Goal: Task Accomplishment & Management: Contribute content

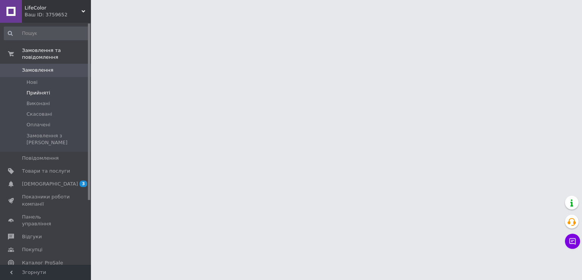
click at [46, 89] on span "Прийняті" at bounding box center [38, 92] width 23 height 7
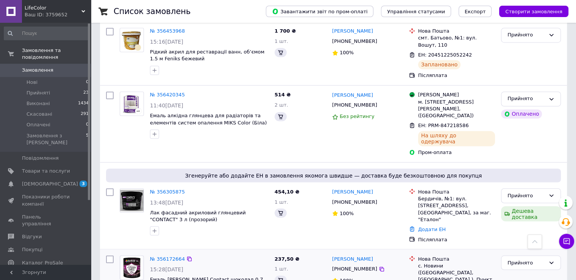
scroll to position [1295, 0]
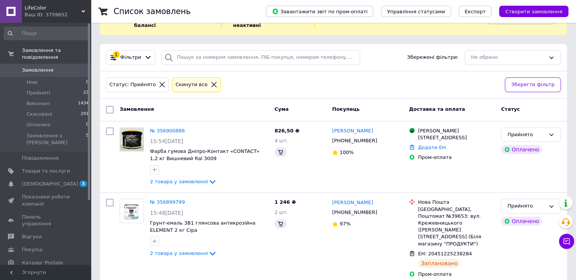
scroll to position [0, 0]
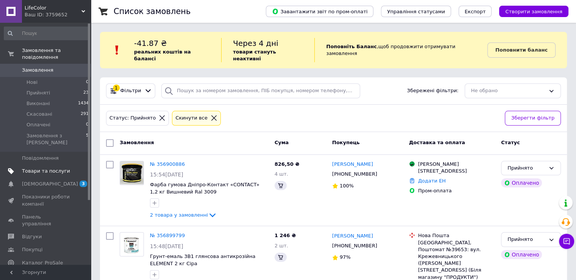
click at [52, 167] on span "Товари та послуги" at bounding box center [46, 170] width 48 height 7
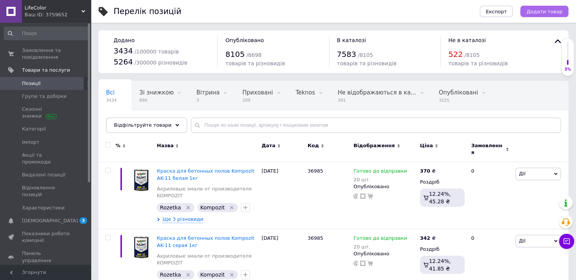
click at [535, 12] on span "Додати товар" at bounding box center [545, 12] width 36 height 6
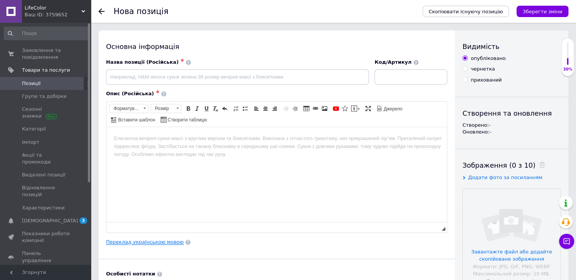
click at [151, 243] on link "Переклад українською мовою" at bounding box center [145, 242] width 78 height 6
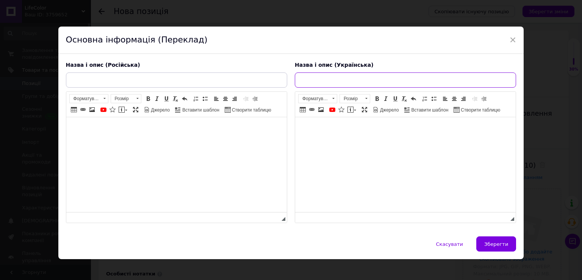
click at [307, 78] on input "text" at bounding box center [405, 79] width 221 height 15
paste input "Фарба для басейну Kompozit AK-12 блакитна 0.9кг"
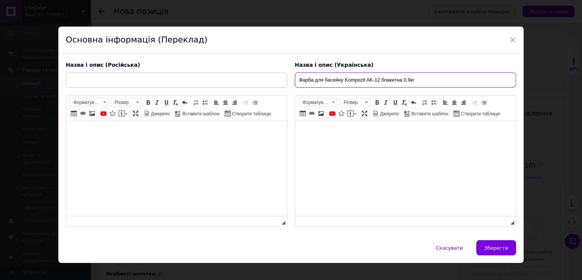
type input "Фарба для басейну Kompozit AK-12 блакитна 0.9кг"
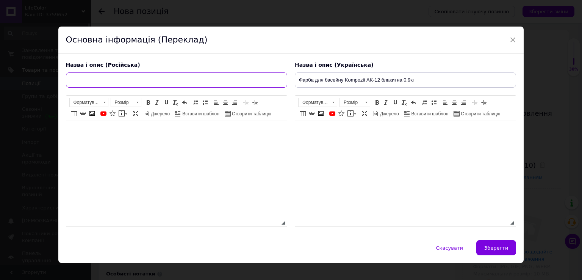
click at [199, 84] on input "text" at bounding box center [176, 79] width 221 height 15
paste input "Краска для бассейна Kompozit AK-12 голубая 0.9 кг"
type input "Краска для бассейна Kompozit AK-12 голубая 0.9 кг"
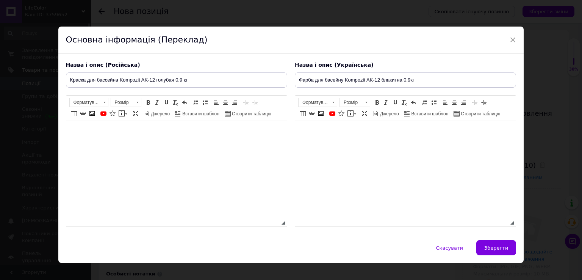
click at [171, 124] on html at bounding box center [176, 132] width 220 height 23
click at [324, 132] on body "Редактор, 9FF13B14-8FB2-4DEF-BCB9-FB32567A87E3" at bounding box center [404, 132] width 205 height 8
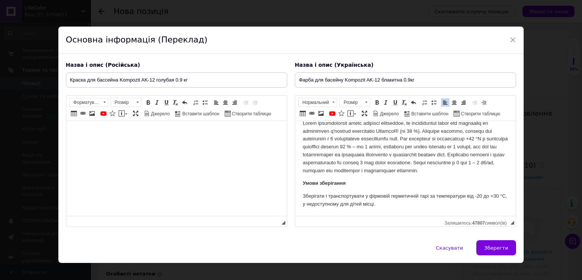
click at [123, 139] on html at bounding box center [176, 132] width 220 height 23
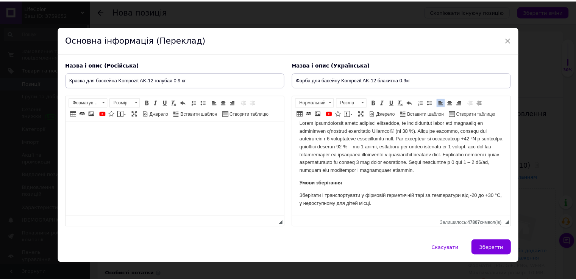
scroll to position [271, 0]
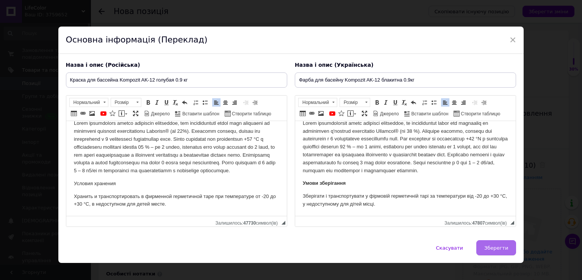
click at [488, 252] on button "Зберегти" at bounding box center [496, 247] width 40 height 15
type input "Краска для бассейна Kompozit AK-12 голубая 0.9 кг"
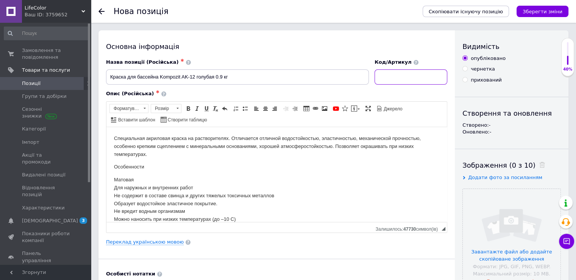
click at [418, 83] on input at bounding box center [411, 76] width 73 height 15
type input "648790"
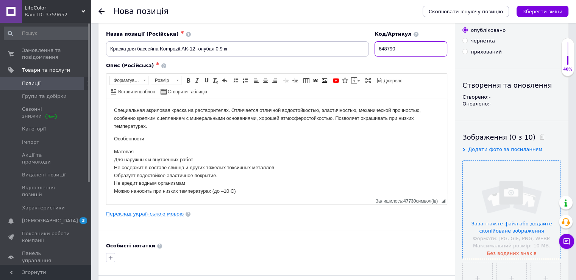
scroll to position [76, 0]
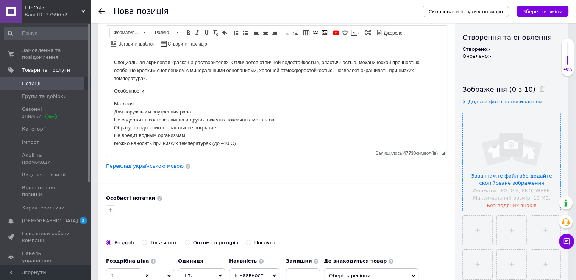
click at [492, 154] on input "file" at bounding box center [512, 162] width 98 height 98
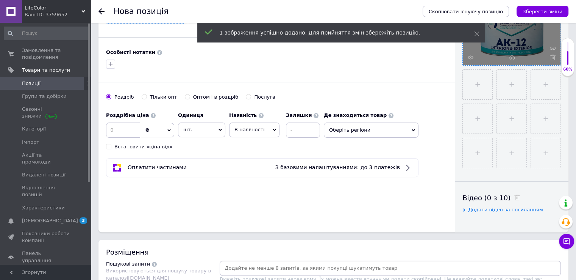
scroll to position [227, 0]
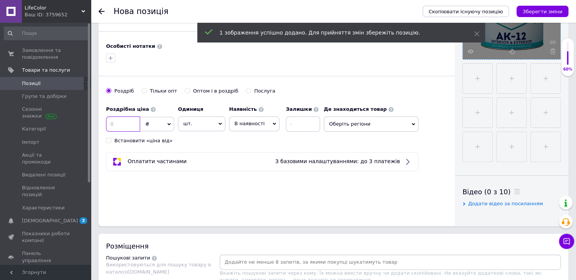
click at [131, 125] on input at bounding box center [123, 123] width 34 height 15
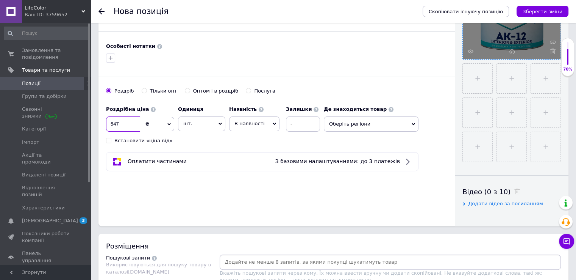
type input "547"
click at [240, 121] on span "В наявності" at bounding box center [249, 123] width 30 height 6
click at [239, 169] on li "Готово до відправки" at bounding box center [255, 170] width 50 height 17
click at [308, 124] on input at bounding box center [323, 123] width 34 height 15
type input "50"
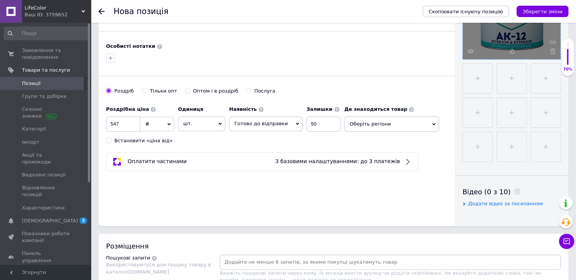
click at [395, 121] on span "Оберіть регіони" at bounding box center [391, 123] width 95 height 15
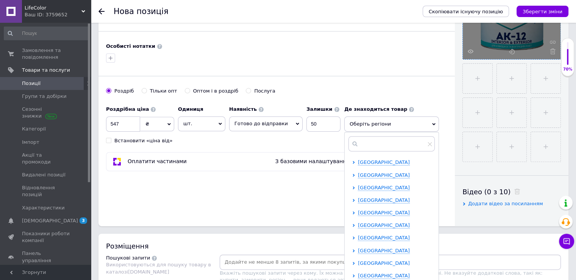
click at [374, 260] on span "[GEOGRAPHIC_DATA]" at bounding box center [384, 263] width 52 height 6
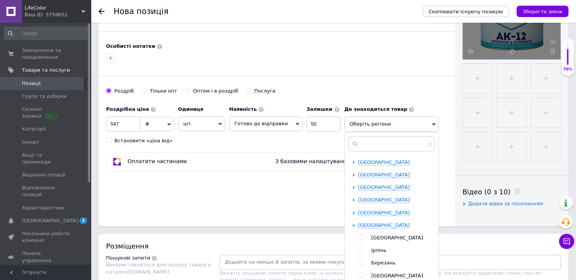
click at [358, 234] on input "checkbox" at bounding box center [360, 236] width 5 height 5
checkbox input "true"
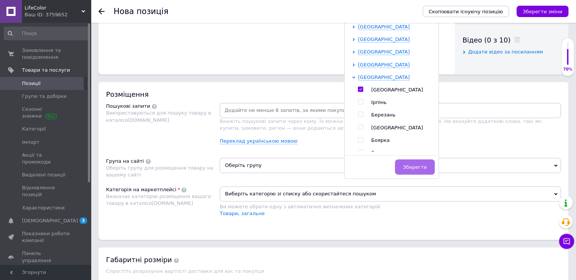
click at [405, 164] on span "Зберегти" at bounding box center [415, 167] width 24 height 6
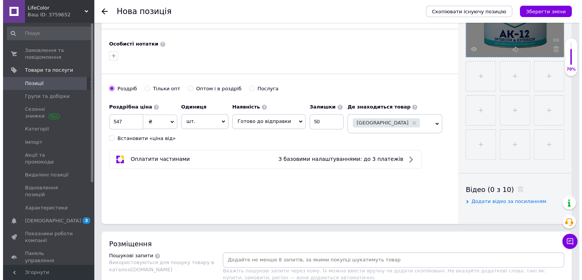
scroll to position [303, 0]
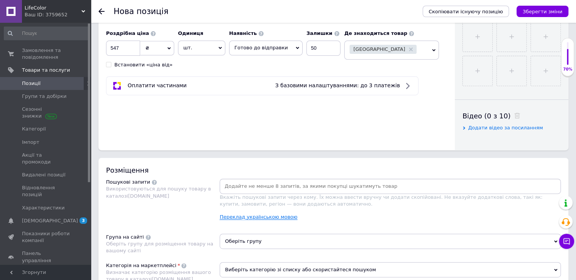
click at [276, 216] on link "Переклад українською мовою" at bounding box center [259, 217] width 78 height 6
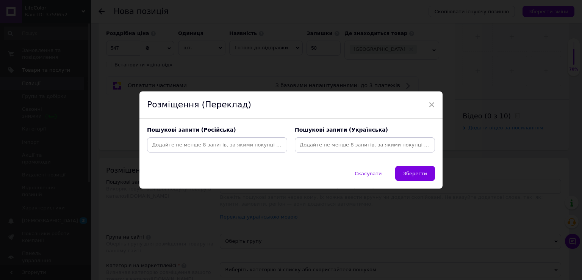
click at [310, 145] on input at bounding box center [364, 144] width 137 height 11
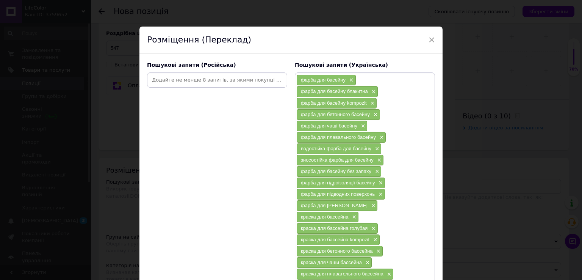
drag, startPoint x: 194, startPoint y: 88, endPoint x: 192, endPoint y: 82, distance: 5.4
click at [193, 85] on div "Пошукові запити (Російська)" at bounding box center [217, 211] width 148 height 307
click at [192, 82] on input at bounding box center [216, 79] width 137 height 11
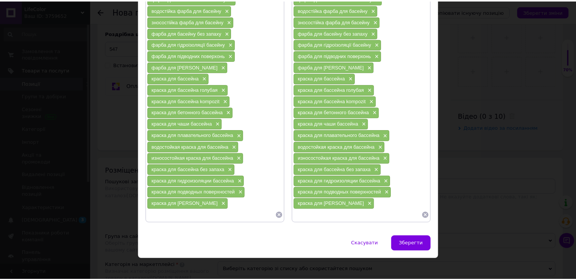
scroll to position [139, 0]
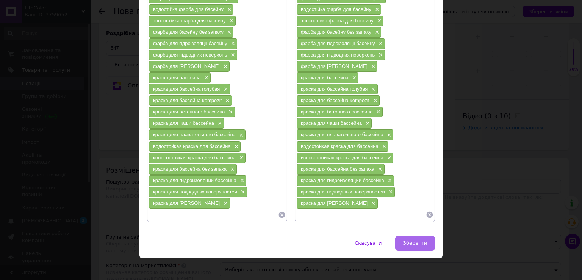
click at [410, 242] on button "Зберегти" at bounding box center [415, 242] width 40 height 15
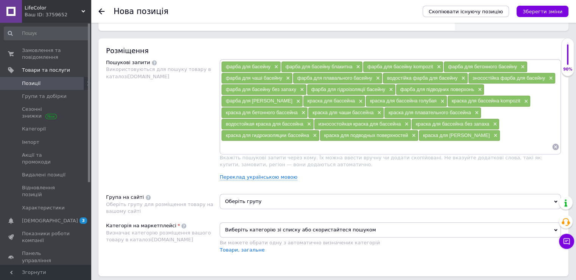
scroll to position [455, 0]
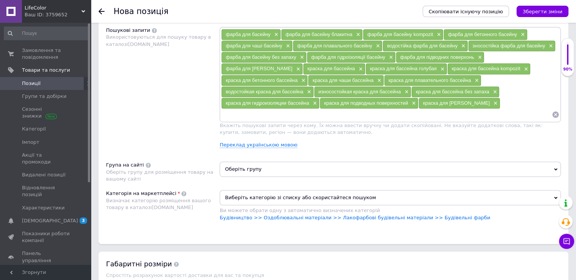
click at [251, 163] on span "Оберіть групу" at bounding box center [390, 168] width 341 height 15
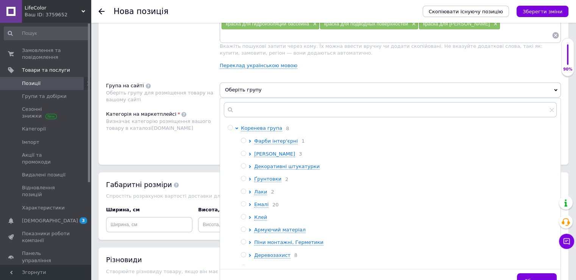
scroll to position [568, 0]
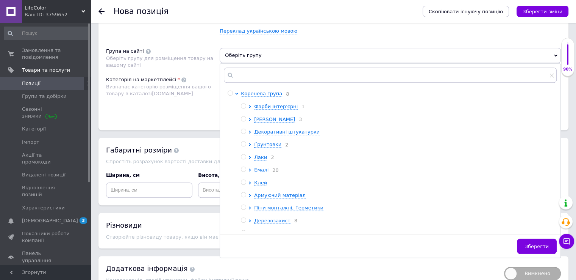
click at [261, 172] on span "Емалі" at bounding box center [261, 170] width 14 height 6
click at [288, 183] on span "Акрилові Емалі" at bounding box center [286, 183] width 39 height 6
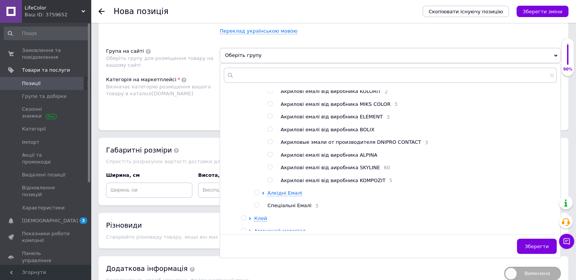
scroll to position [114, 0]
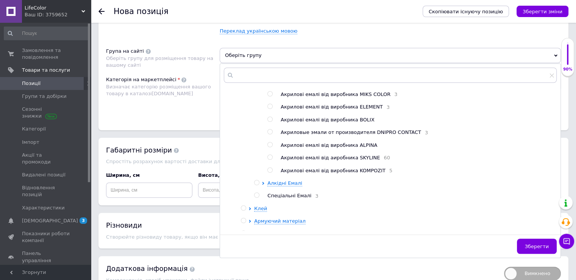
click at [267, 172] on input "radio" at bounding box center [269, 169] width 5 height 5
radio input "true"
click at [529, 243] on span "Зберегти" at bounding box center [537, 246] width 24 height 6
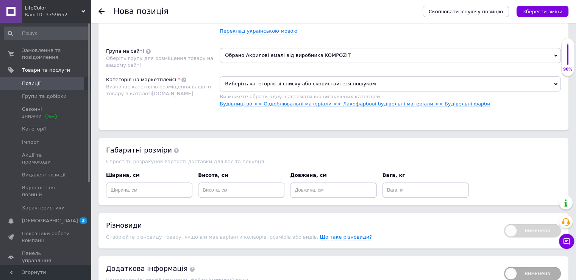
click at [280, 101] on link "Будівництво >> Оздоблювальні матеріали >> Лакофарбові будівельні матеріали >> Б…" at bounding box center [355, 104] width 270 height 6
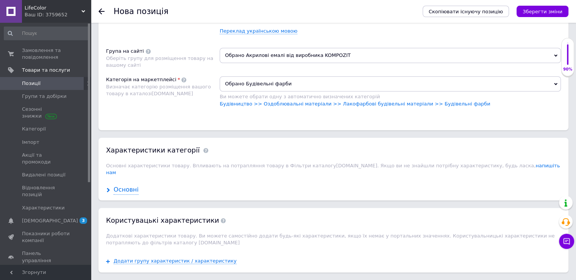
click at [133, 185] on div "Основні" at bounding box center [126, 189] width 25 height 9
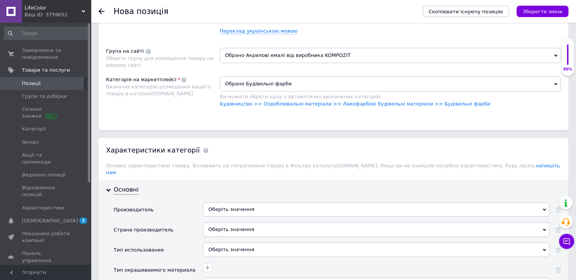
click at [234, 202] on div "Оберіть значення" at bounding box center [376, 209] width 347 height 14
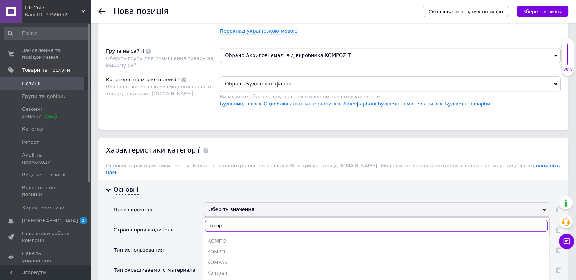
scroll to position [644, 0]
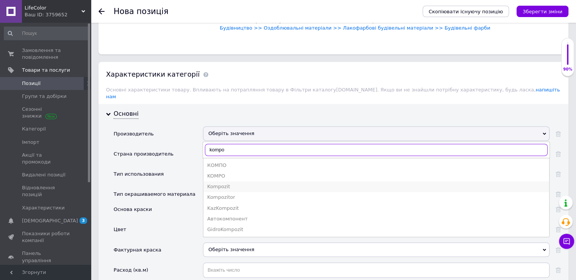
type input "kompo"
click at [234, 183] on div "Kompozit" at bounding box center [376, 186] width 338 height 7
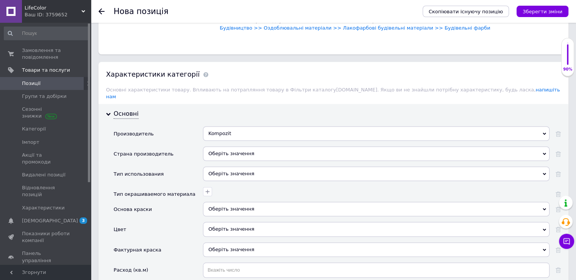
click at [223, 146] on div "Оберіть значення" at bounding box center [376, 153] width 347 height 14
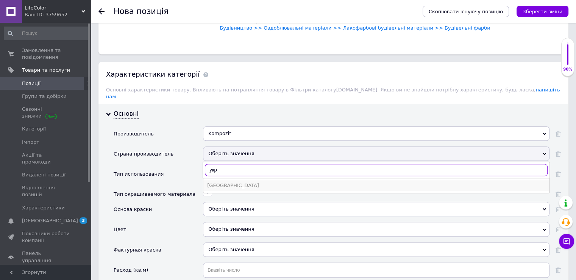
type input "укр"
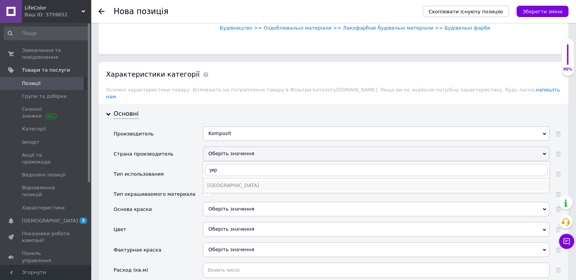
click at [226, 182] on div "[GEOGRAPHIC_DATA]" at bounding box center [376, 185] width 338 height 7
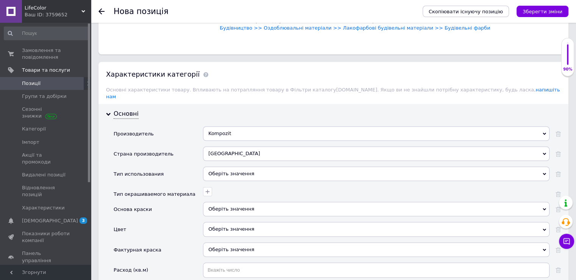
click at [224, 166] on div "Оберіть значення" at bounding box center [376, 173] width 347 height 14
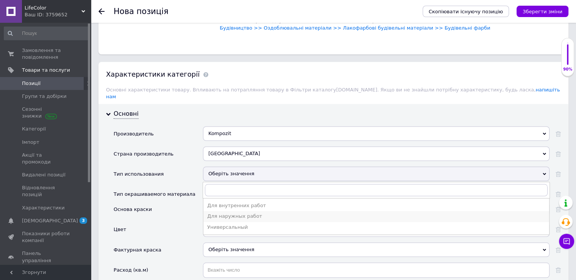
click at [234, 213] on div "Для наружных работ" at bounding box center [376, 216] width 338 height 7
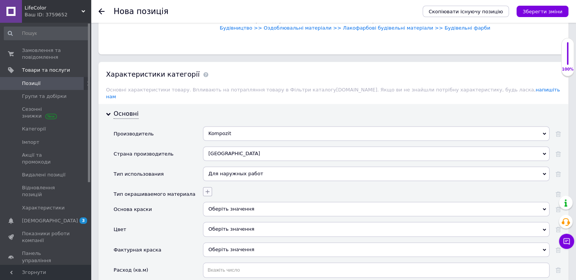
click at [205, 187] on button "button" at bounding box center [207, 191] width 9 height 9
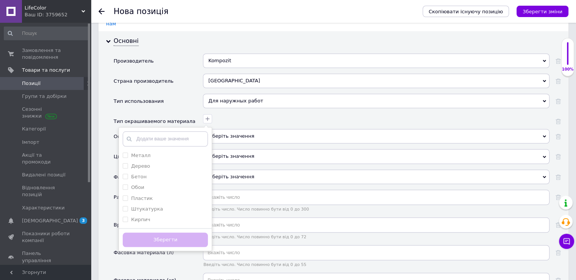
scroll to position [720, 0]
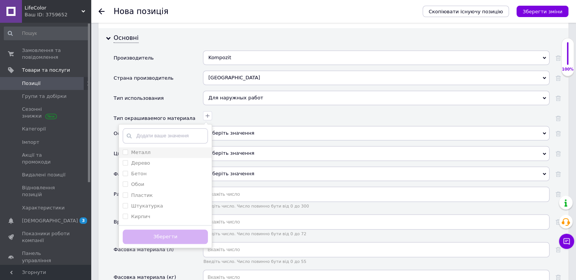
click at [157, 149] on div "Металл" at bounding box center [165, 152] width 85 height 7
checkbox input "true"
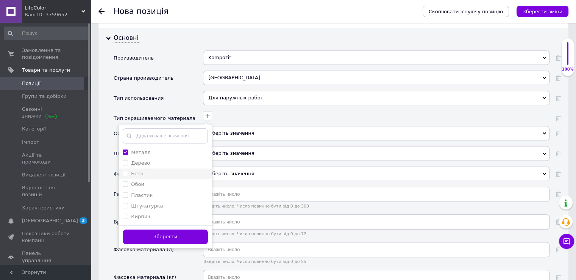
click at [157, 170] on div "Бетон" at bounding box center [165, 173] width 85 height 7
checkbox input "true"
click at [162, 192] on div "Пластик" at bounding box center [165, 195] width 85 height 7
checkbox input "true"
click at [168, 229] on button "Зберегти" at bounding box center [165, 236] width 85 height 15
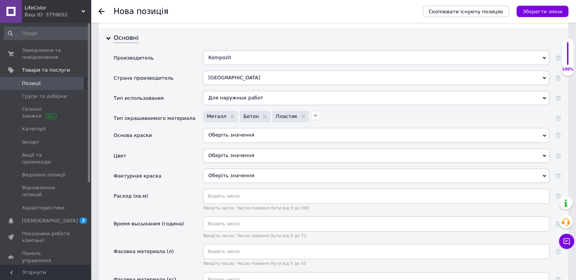
click at [220, 128] on div "Оберіть значення" at bounding box center [376, 135] width 347 height 14
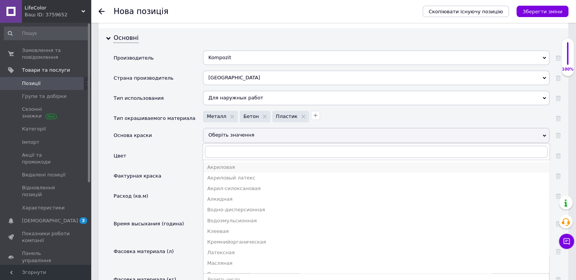
click at [221, 164] on div "Акриловая" at bounding box center [376, 167] width 338 height 7
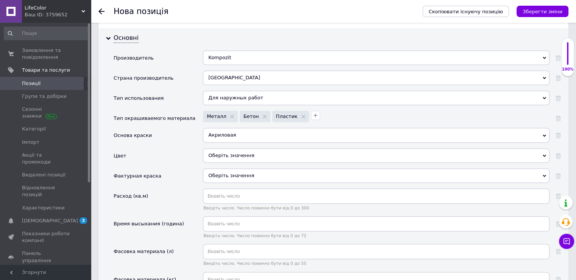
click at [242, 148] on div "Оберіть значення" at bounding box center [376, 155] width 347 height 14
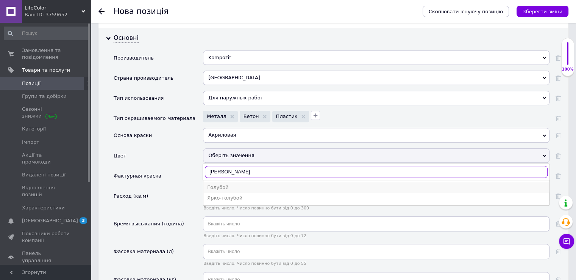
type input "[PERSON_NAME]"
click at [240, 182] on li "Голубой" at bounding box center [376, 187] width 346 height 11
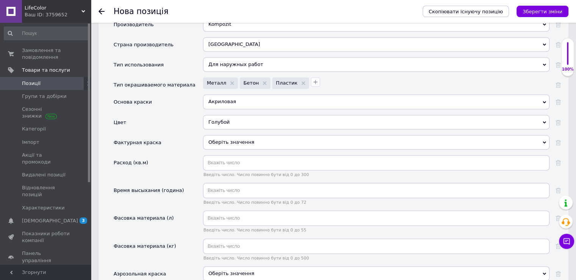
scroll to position [796, 0]
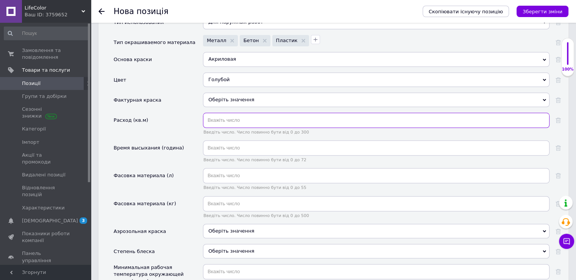
click at [228, 113] on input "text" at bounding box center [376, 120] width 347 height 15
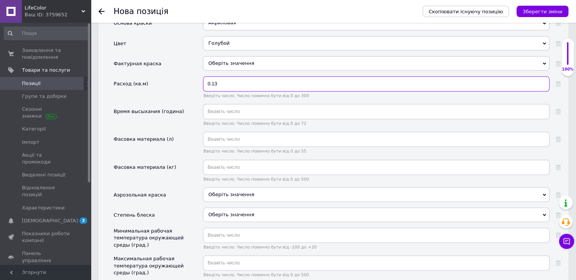
scroll to position [833, 0]
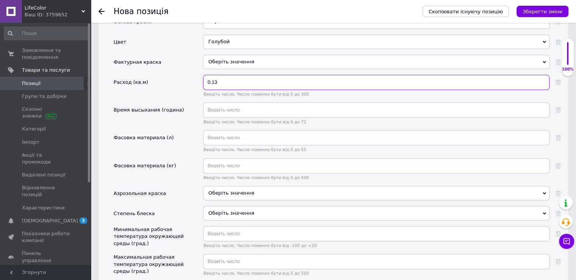
type input "0.13"
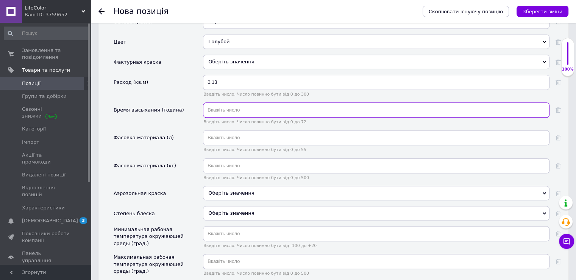
click at [217, 102] on input "text" at bounding box center [376, 109] width 347 height 15
type input "4"
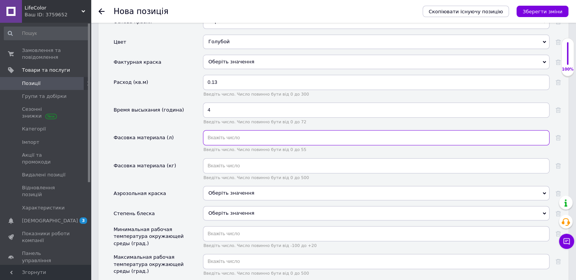
click at [219, 131] on input "text" at bounding box center [376, 137] width 347 height 15
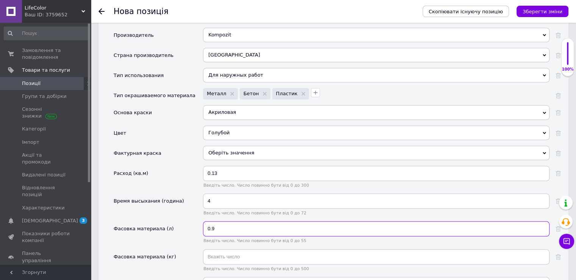
scroll to position [796, 0]
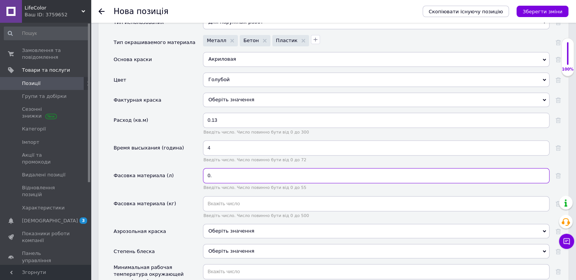
type input "0"
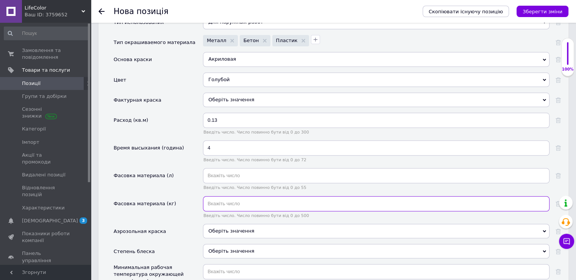
click at [216, 196] on input "text" at bounding box center [376, 203] width 347 height 15
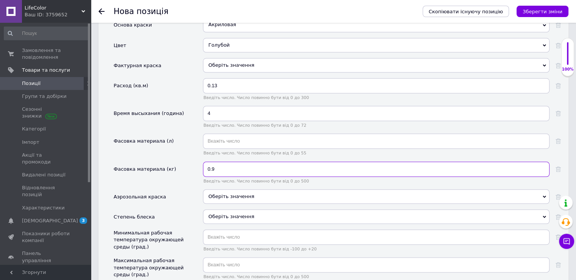
scroll to position [871, 0]
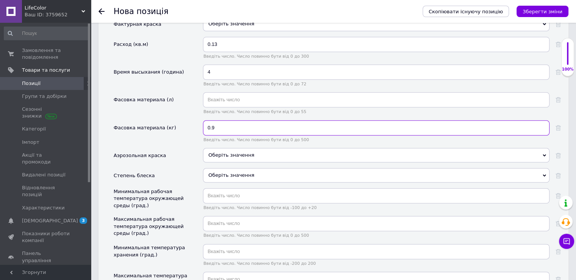
type input "0.9"
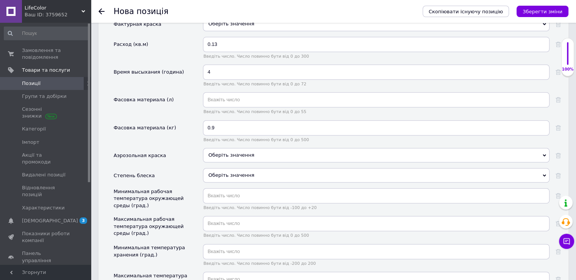
click at [224, 169] on div "Оберіть значення" at bounding box center [376, 175] width 347 height 14
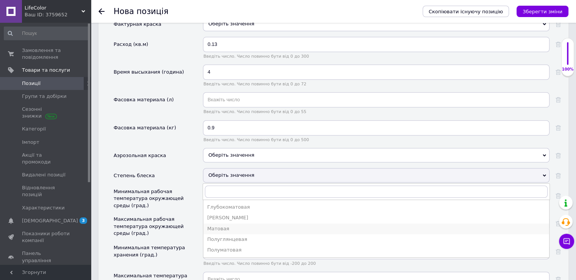
click at [230, 225] on div "Матовая" at bounding box center [376, 228] width 338 height 7
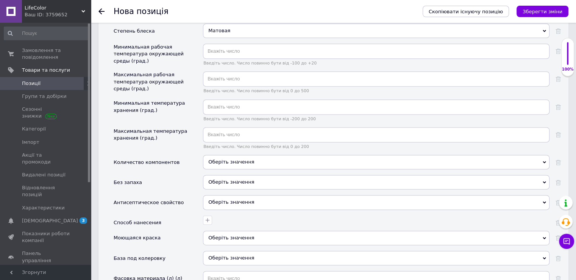
scroll to position [1061, 0]
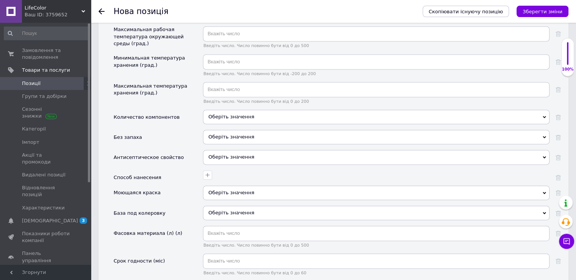
click at [221, 134] on span "Оберіть значення" at bounding box center [231, 137] width 46 height 6
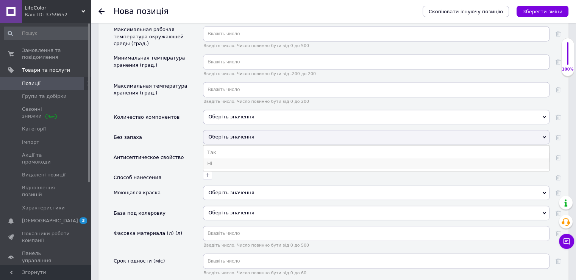
click at [224, 158] on li "Ні" at bounding box center [376, 163] width 346 height 11
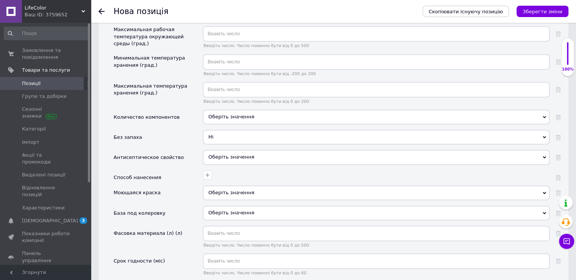
click at [223, 130] on span "Ні" at bounding box center [376, 137] width 347 height 14
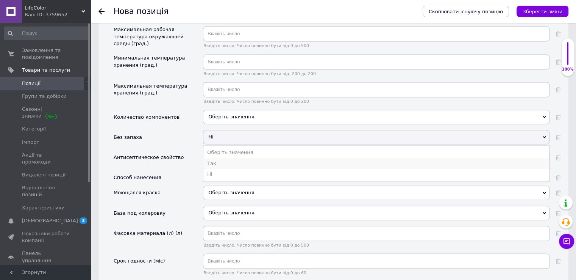
click at [223, 158] on li "Так" at bounding box center [376, 163] width 346 height 11
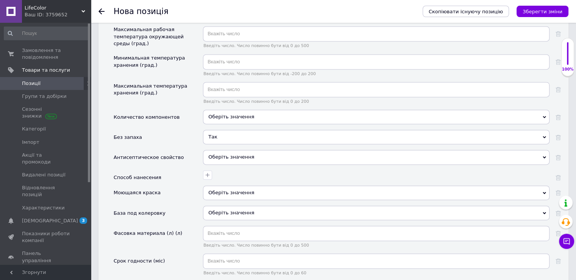
click at [230, 154] on span "Оберіть значення" at bounding box center [231, 157] width 46 height 6
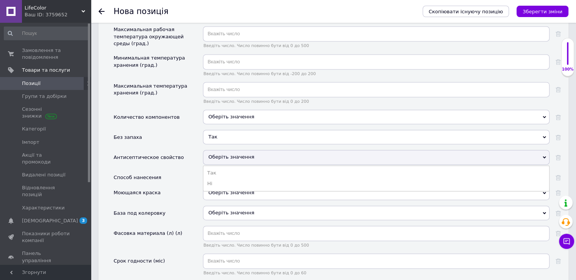
click at [230, 154] on span "Оберіть значення" at bounding box center [231, 157] width 46 height 6
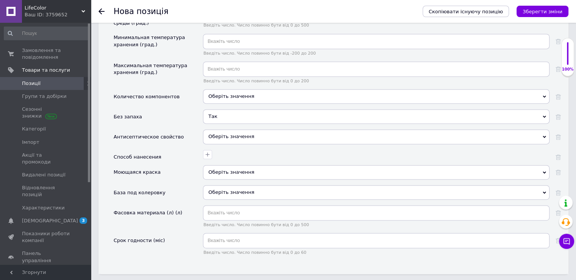
scroll to position [1099, 0]
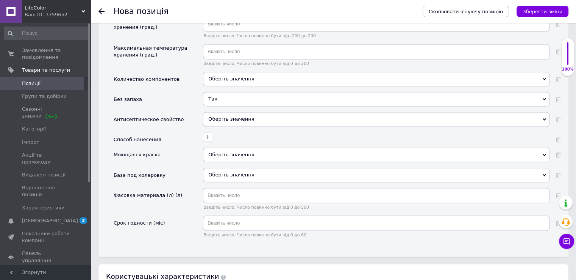
click at [221, 152] on span "Оберіть значення" at bounding box center [231, 155] width 46 height 6
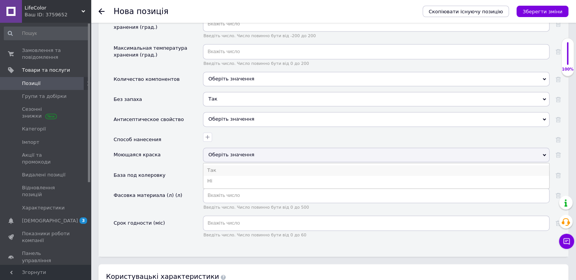
click at [224, 165] on li "Так" at bounding box center [376, 170] width 346 height 11
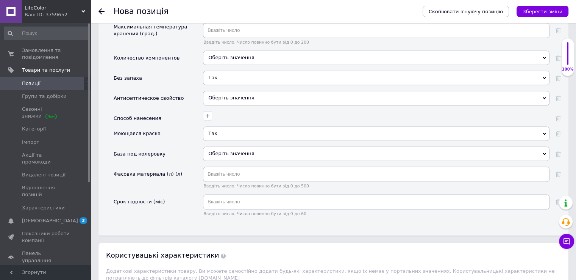
scroll to position [1136, 0]
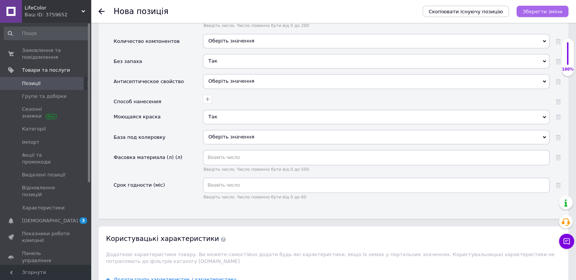
click at [548, 14] on icon "Зберегти зміни" at bounding box center [543, 12] width 40 height 6
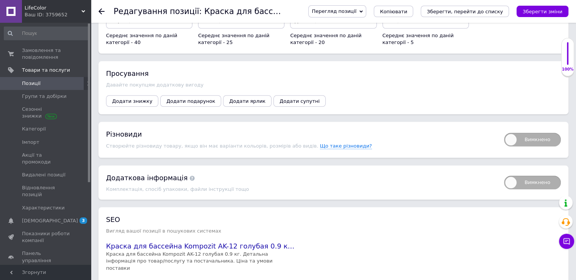
scroll to position [871, 0]
click at [527, 135] on span "Вимкнено" at bounding box center [532, 139] width 57 height 14
click at [504, 132] on input "Вимкнено" at bounding box center [501, 129] width 5 height 5
checkbox input "true"
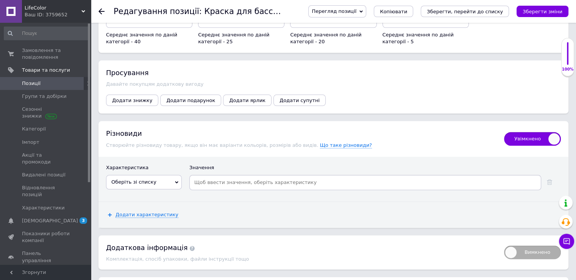
click at [119, 179] on span "Оберіть зі списку" at bounding box center [133, 182] width 45 height 6
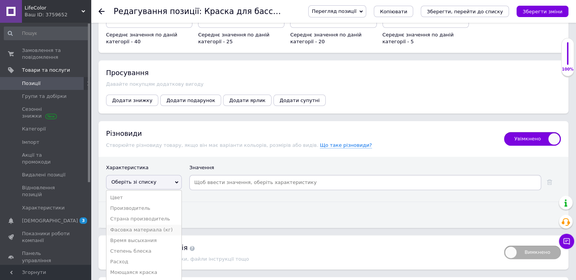
click at [130, 225] on li "Фасовка материала (кг)" at bounding box center [143, 229] width 75 height 11
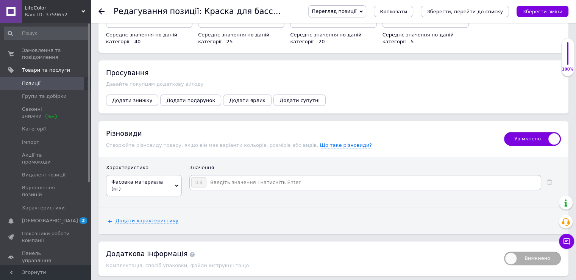
click at [250, 178] on input at bounding box center [373, 182] width 333 height 11
type input "2.8"
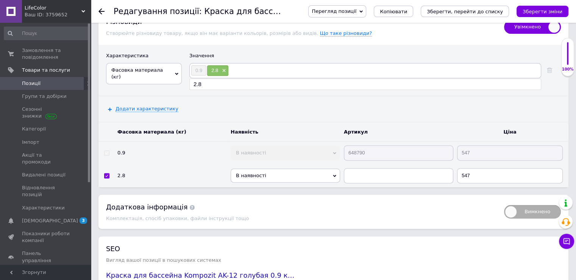
scroll to position [985, 0]
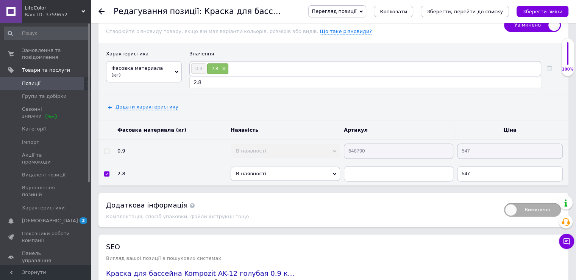
click at [279, 166] on span "В наявності" at bounding box center [285, 173] width 109 height 14
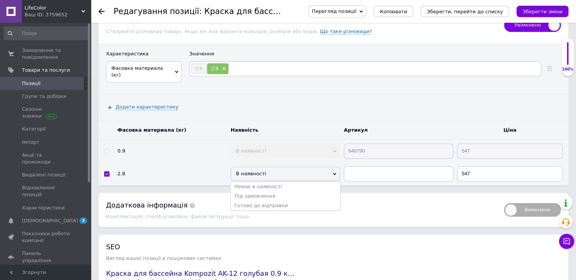
drag, startPoint x: 272, startPoint y: 192, endPoint x: 339, endPoint y: 162, distance: 73.9
click at [272, 200] on li "Готово до відправки" at bounding box center [285, 204] width 109 height 9
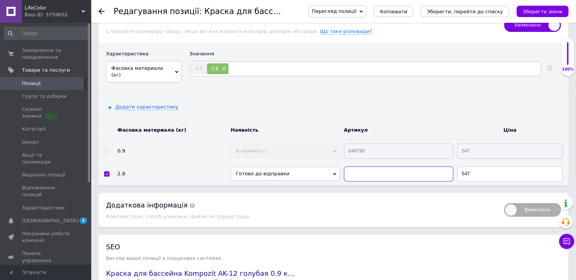
click at [366, 166] on input "text" at bounding box center [398, 173] width 109 height 15
paste input "648790"
type input "648791"
click at [476, 166] on input "547" at bounding box center [510, 173] width 106 height 15
type input "5"
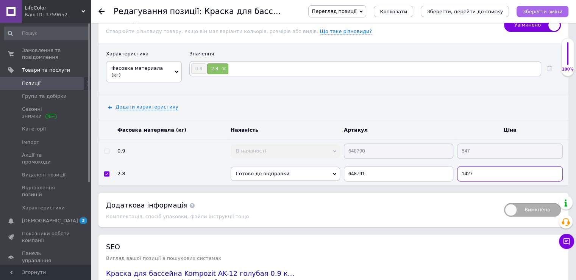
type input "1427"
click at [541, 9] on icon "Зберегти зміни" at bounding box center [543, 12] width 40 height 6
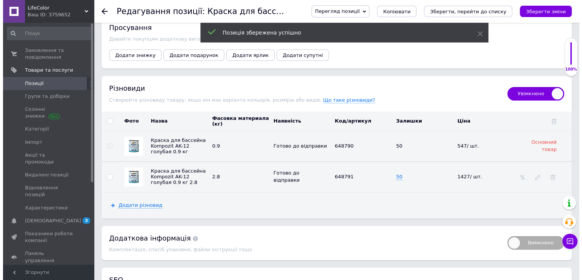
scroll to position [909, 0]
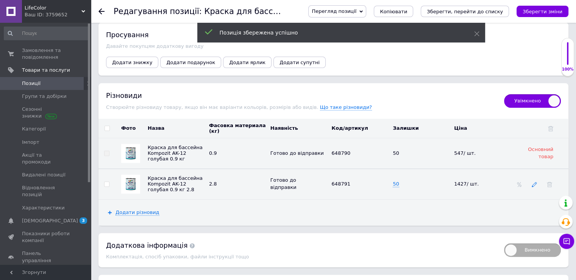
click at [535, 181] on icon at bounding box center [534, 183] width 5 height 5
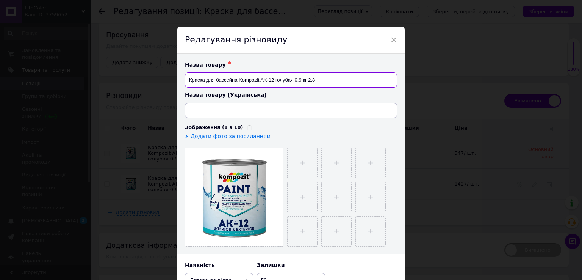
click at [322, 82] on input "Краска для бассейна Kompozit AK-12 голубая 0.9 кг 2.8" at bounding box center [291, 79] width 212 height 15
click at [299, 82] on input "Краска для бассейна Kompozit AK-12 голубая 0.9 кг" at bounding box center [291, 79] width 212 height 15
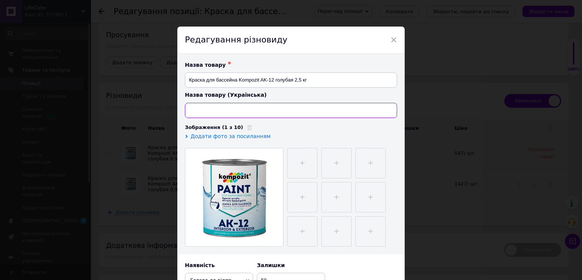
click at [265, 112] on input at bounding box center [291, 110] width 212 height 15
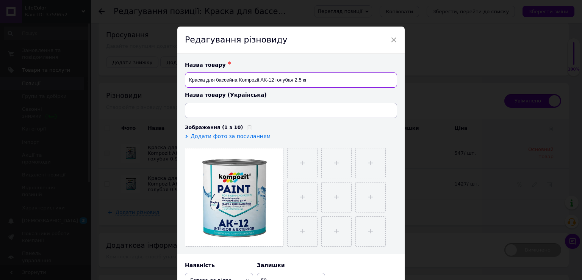
click at [301, 81] on input "Краска для бассейна Kompozit AK-12 голубая 2,5 кг" at bounding box center [291, 79] width 212 height 15
type input "Краска для бассейна Kompozit AK-12 голубая 2,8 кг"
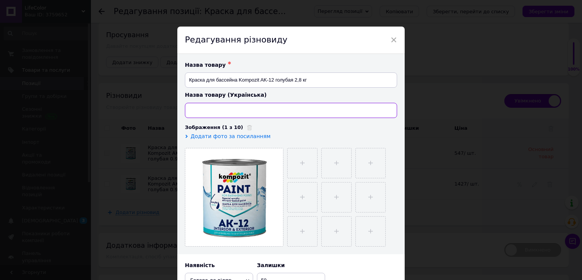
click at [282, 110] on input at bounding box center [291, 110] width 212 height 15
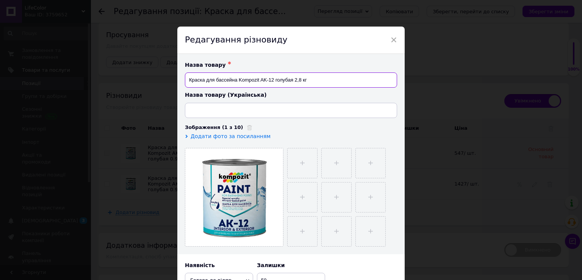
drag, startPoint x: 314, startPoint y: 78, endPoint x: 189, endPoint y: 73, distance: 125.8
click at [189, 73] on input "Краска для бассейна Kompozit AK-12 голубая 2,8 кг" at bounding box center [291, 79] width 212 height 15
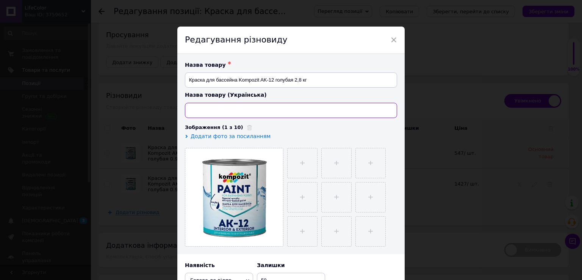
click at [225, 109] on input at bounding box center [291, 110] width 212 height 15
paste input "Фарба для басейну Kompozit AK-12 блакитна 2,8 кг."
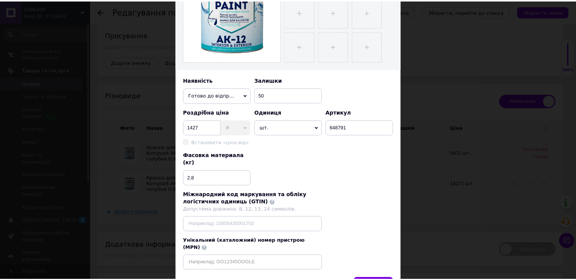
scroll to position [217, 0]
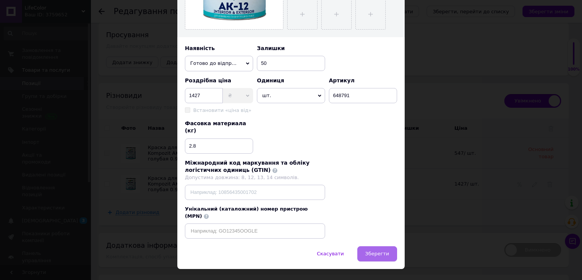
type input "Фарба для басейну Kompozit AK-12 блакитна 2,8 кг."
click at [376, 246] on button "Зберегти" at bounding box center [377, 253] width 40 height 15
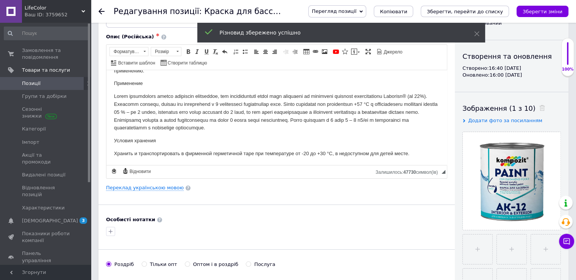
scroll to position [152, 0]
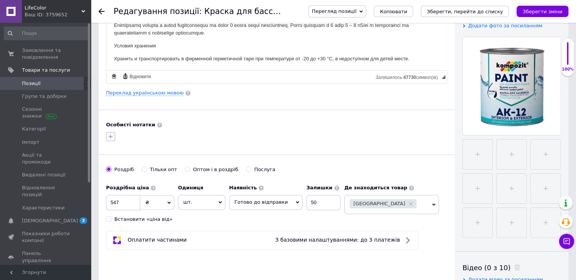
click at [111, 134] on icon "button" at bounding box center [111, 136] width 4 height 4
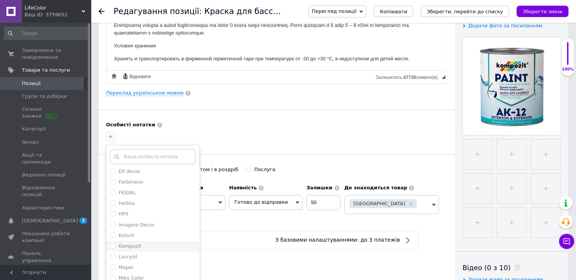
click at [152, 242] on div "Kompozit" at bounding box center [152, 245] width 85 height 7
checkbox input "true"
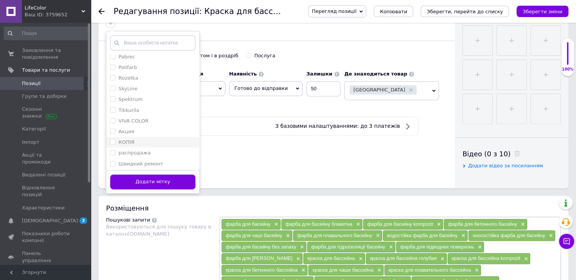
scroll to position [271, 0]
click at [142, 76] on div "Rozetka" at bounding box center [152, 76] width 85 height 7
checkbox input "true"
click at [154, 188] on div "Додати мітку" at bounding box center [152, 181] width 93 height 23
click at [155, 182] on button "Додати мітку" at bounding box center [152, 181] width 85 height 15
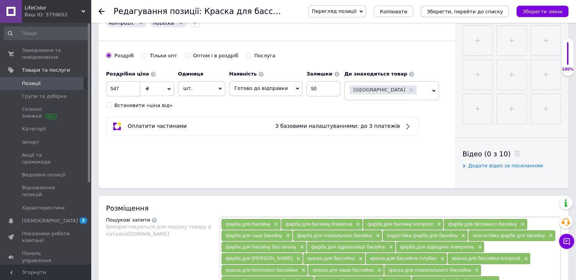
click at [466, 14] on icon "Зберегти, перейти до списку" at bounding box center [465, 12] width 76 height 6
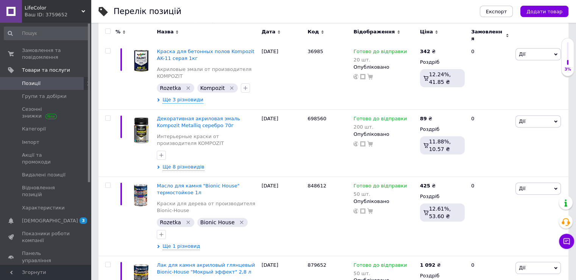
scroll to position [265, 0]
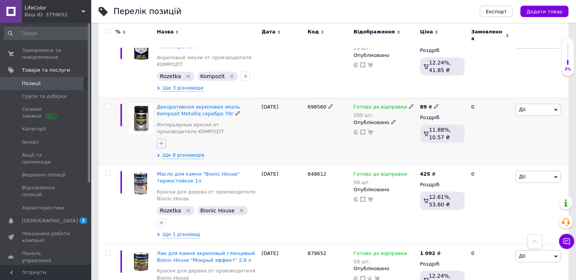
click at [163, 140] on icon "button" at bounding box center [161, 143] width 6 height 6
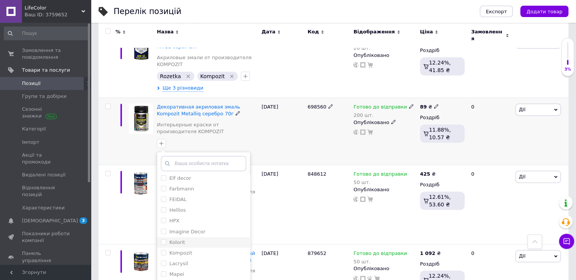
scroll to position [189, 0]
click at [211, 211] on div "Kompozit" at bounding box center [203, 214] width 85 height 7
checkbox input "true"
click at [201, 194] on div "Rozetka" at bounding box center [203, 197] width 85 height 7
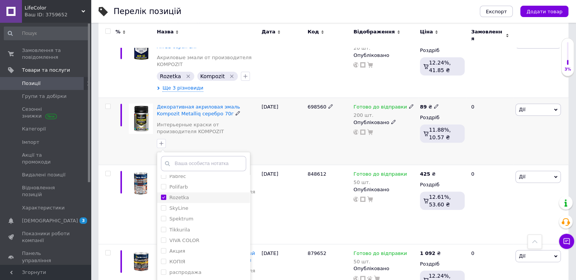
checkbox input "true"
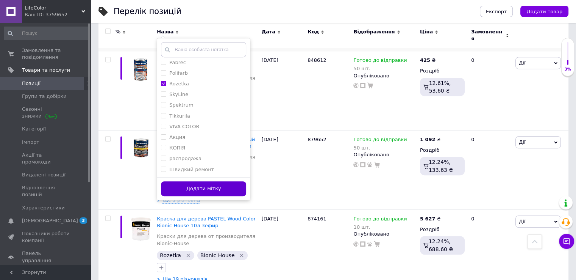
click at [222, 184] on button "Додати мітку" at bounding box center [203, 188] width 85 height 15
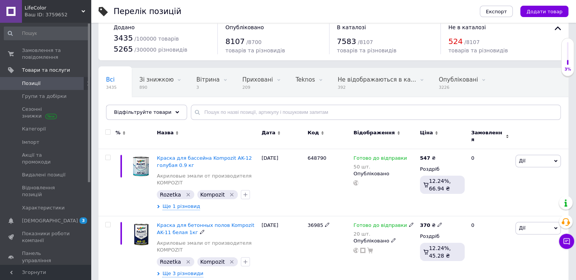
scroll to position [0, 0]
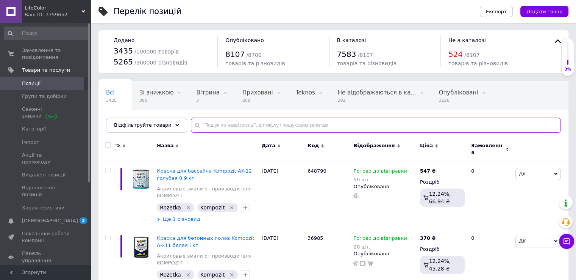
click at [211, 124] on input "text" at bounding box center [376, 124] width 370 height 15
paste input "Kompozit Protect 3"
type input "Kompozit Protect 3"
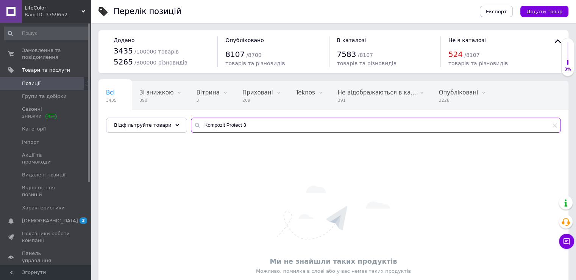
drag, startPoint x: 239, startPoint y: 125, endPoint x: 188, endPoint y: 125, distance: 51.1
click at [191, 125] on div "Kompozit Protect 3" at bounding box center [376, 124] width 370 height 15
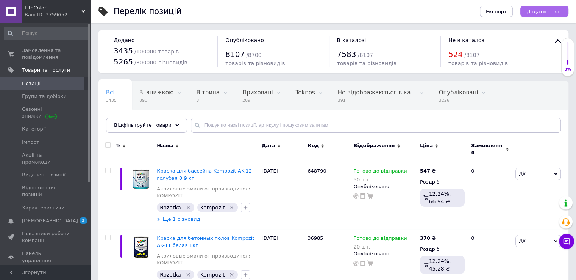
click at [537, 16] on button "Додати товар" at bounding box center [544, 11] width 48 height 11
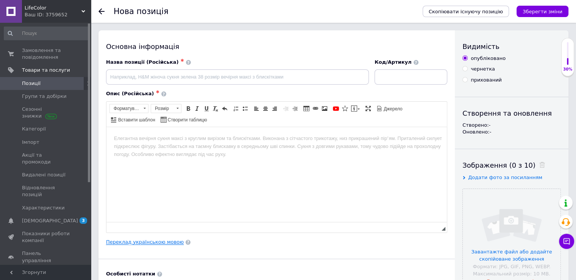
click at [159, 241] on link "Переклад українською мовою" at bounding box center [145, 242] width 78 height 6
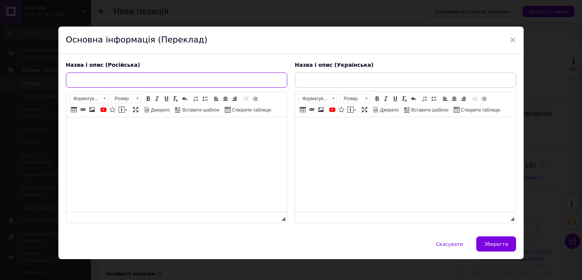
click at [156, 85] on input "text" at bounding box center [176, 79] width 221 height 15
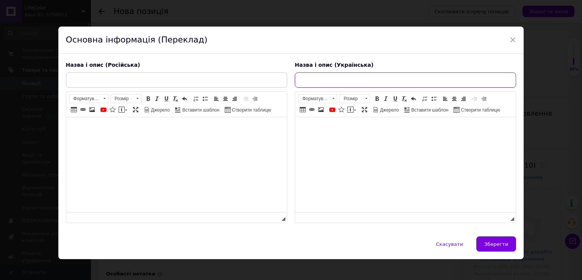
click at [310, 79] on input "text" at bounding box center [405, 79] width 221 height 15
paste input "Антикорозійна емаль Kompozit Protect 3 в 1 RAL 9016 біла 0.75кг"
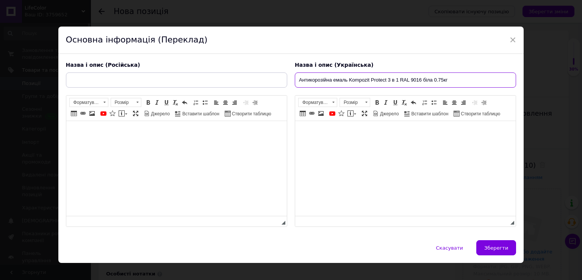
type input "Антикорозійна емаль Kompozit Protect 3 в 1 RAL 9016 біла 0.75кг"
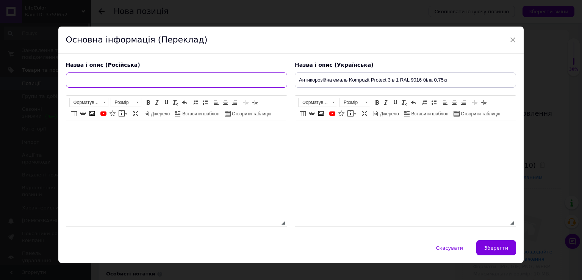
click at [102, 85] on input "text" at bounding box center [176, 79] width 221 height 15
paste input "Антикоррозионная эмаль Kompozit Protect 3 в 1 RAL 9016 белая 0.75кг"
type input "Антикоррозионная эмаль Kompozit Protect 3 в 1 RAL 9016 белая 0.75кг"
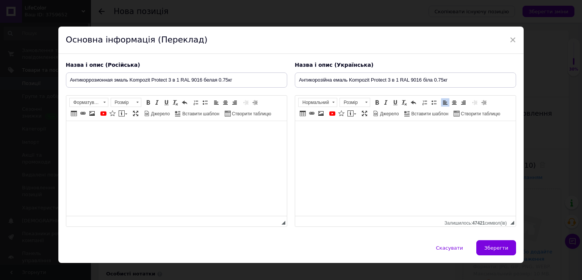
click at [168, 133] on body "Редактор, 1A3FA5B8-0C86-4FF6-AF2B-6E610310ABE9" at bounding box center [175, 132] width 205 height 8
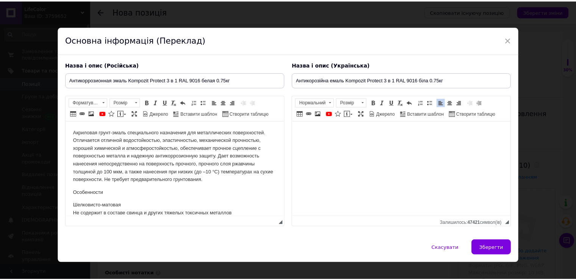
scroll to position [318, 0]
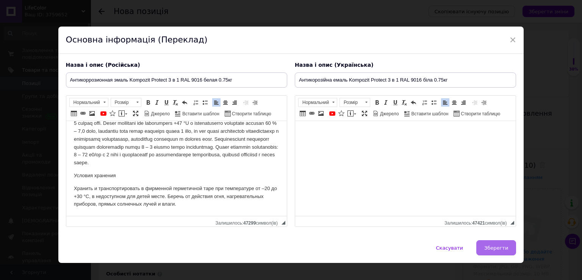
click at [490, 251] on button "Зберегти" at bounding box center [496, 247] width 40 height 15
type input "Антикоррозионная эмаль Kompozit Protect 3 в 1 RAL 9016 белая 0.75кг"
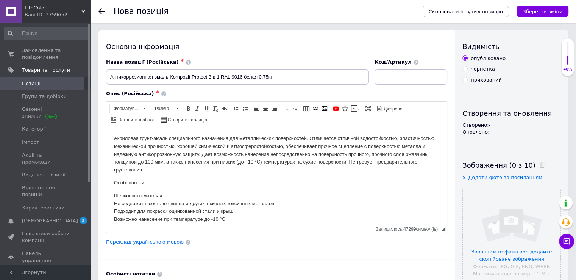
drag, startPoint x: 406, startPoint y: 91, endPoint x: 403, endPoint y: 83, distance: 9.0
click at [406, 90] on div "Опис (Російська) ✱" at bounding box center [276, 93] width 341 height 7
click at [403, 83] on input at bounding box center [411, 76] width 73 height 15
type input "6568784"
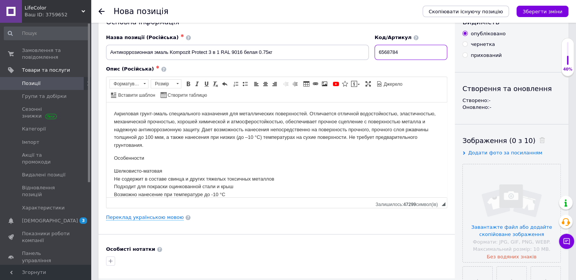
scroll to position [38, 0]
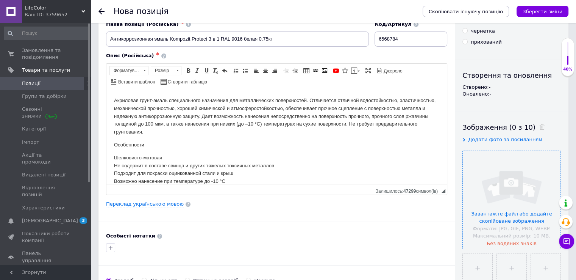
click at [485, 215] on input "file" at bounding box center [512, 200] width 98 height 98
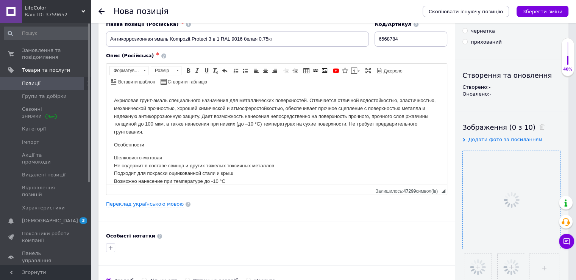
scroll to position [152, 0]
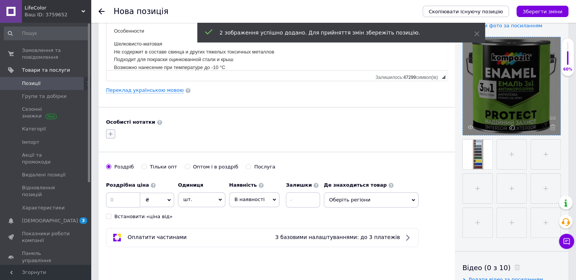
click at [114, 130] on button "button" at bounding box center [110, 133] width 9 height 9
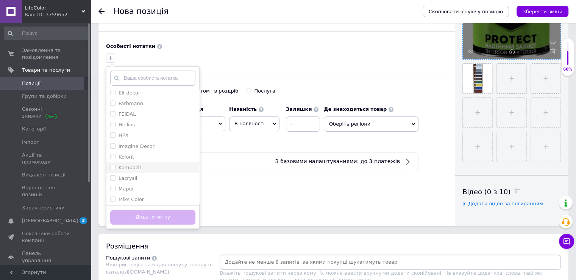
click at [149, 169] on div "Kompozit" at bounding box center [152, 167] width 85 height 7
checkbox input "true"
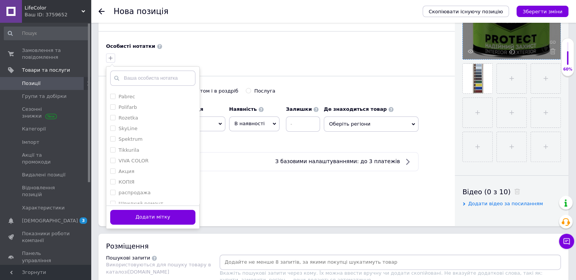
scroll to position [271, 0]
click at [138, 109] on div "Rozetka" at bounding box center [152, 112] width 85 height 7
checkbox input "true"
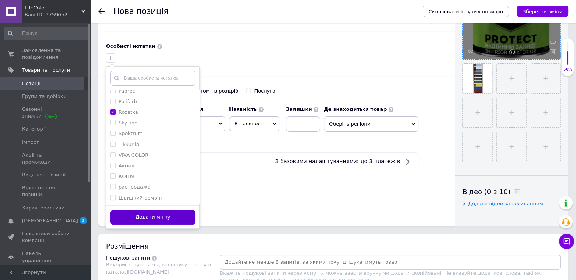
click at [169, 220] on button "Додати мітку" at bounding box center [152, 216] width 85 height 15
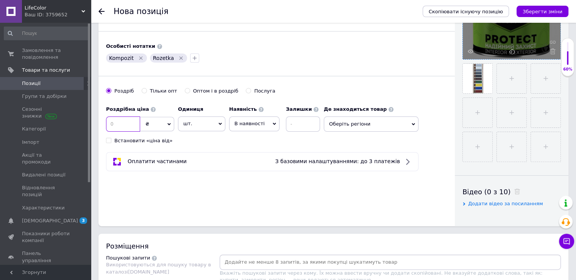
click at [120, 121] on input at bounding box center [123, 123] width 34 height 15
type input "396"
click at [251, 123] on span "В наявності" at bounding box center [249, 123] width 30 height 6
click at [250, 164] on li "Готово до відправки" at bounding box center [255, 170] width 50 height 17
click at [306, 126] on input at bounding box center [323, 123] width 34 height 15
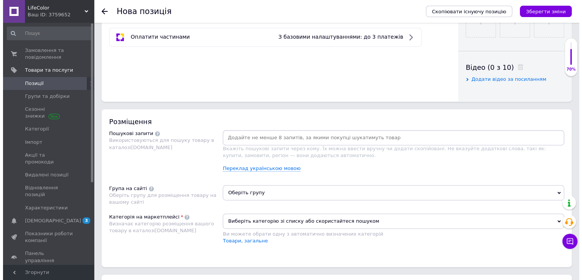
scroll to position [379, 0]
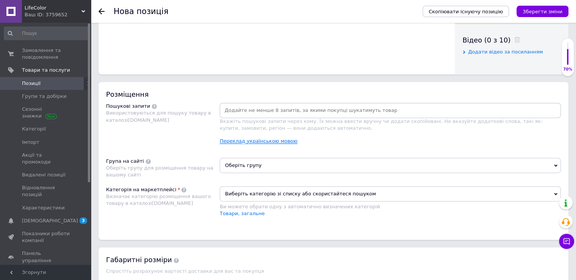
type input "30"
click at [255, 141] on link "Переклад українською мовою" at bounding box center [259, 141] width 78 height 6
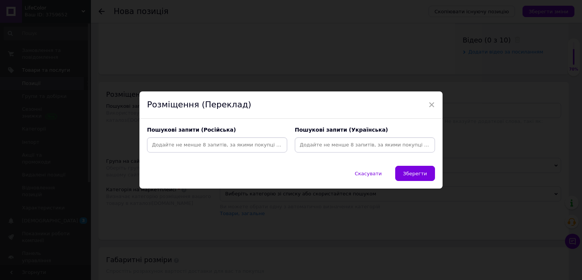
click at [199, 140] on input at bounding box center [216, 144] width 137 height 11
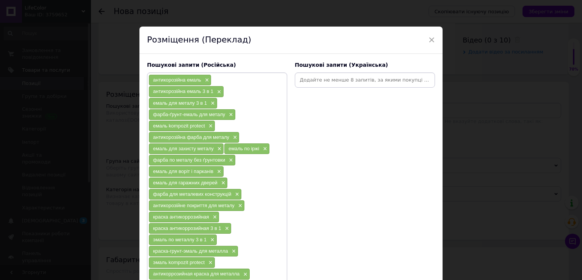
click at [318, 79] on input at bounding box center [364, 79] width 137 height 11
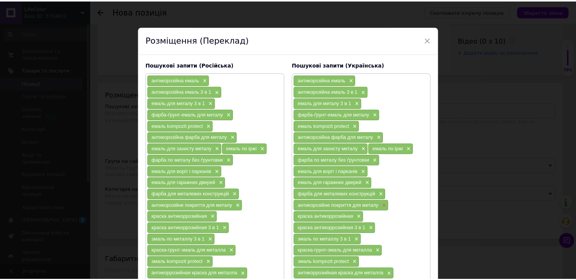
scroll to position [139, 0]
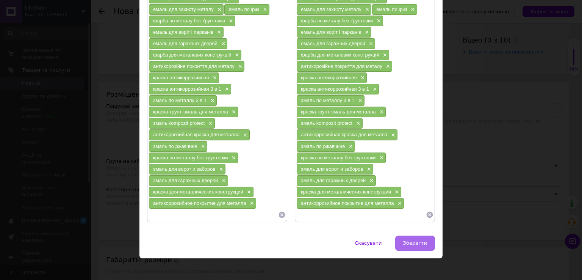
click at [413, 240] on span "Зберегти" at bounding box center [415, 243] width 24 height 6
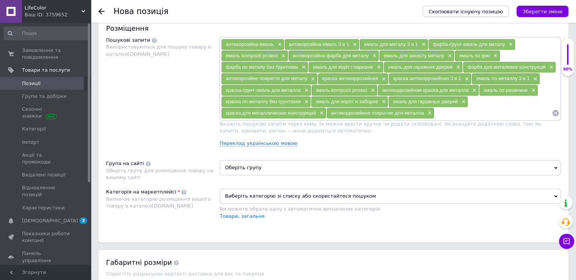
scroll to position [455, 0]
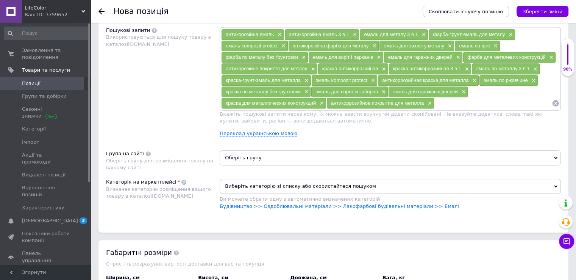
click at [253, 161] on span "Оберіть групу" at bounding box center [390, 157] width 341 height 15
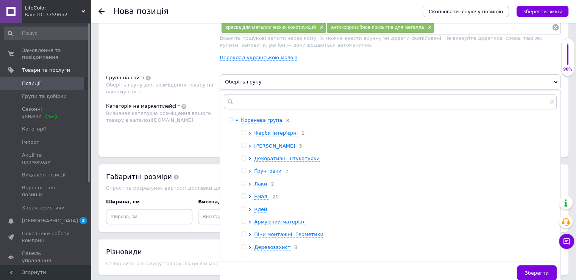
scroll to position [38, 0]
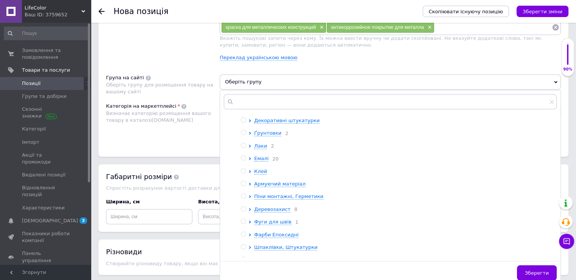
click at [258, 155] on ul "Фарби інтер'єрні 1 Фарби Фасадні 3 Декоративні штукатурки Ґрунтовки 2 Лаки 2 Ем…" at bounding box center [399, 215] width 316 height 247
click at [259, 158] on span "Емалі" at bounding box center [261, 158] width 14 height 6
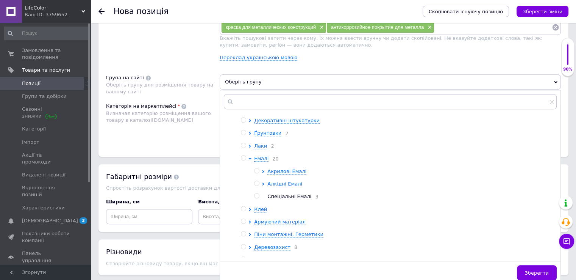
click at [275, 185] on span "Алкідні Емалі" at bounding box center [284, 184] width 35 height 6
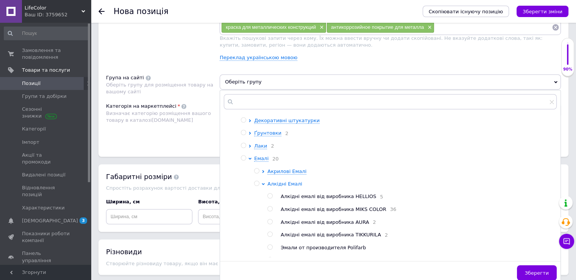
click at [275, 185] on span "Алкідні Емалі" at bounding box center [284, 184] width 35 height 6
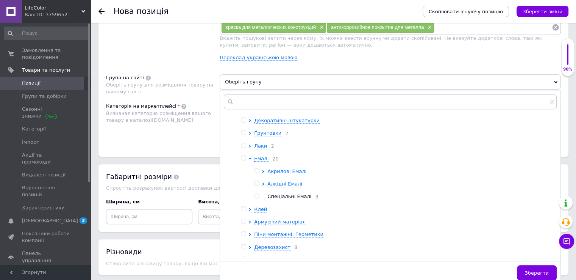
click at [275, 174] on span "Акрилові Емалі" at bounding box center [286, 171] width 39 height 6
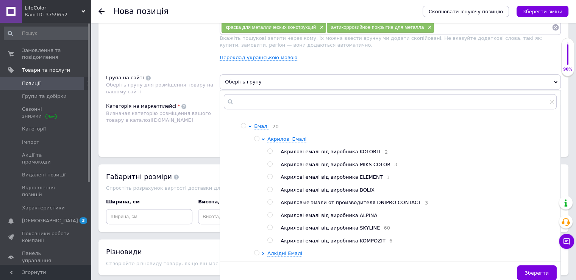
scroll to position [152, 0]
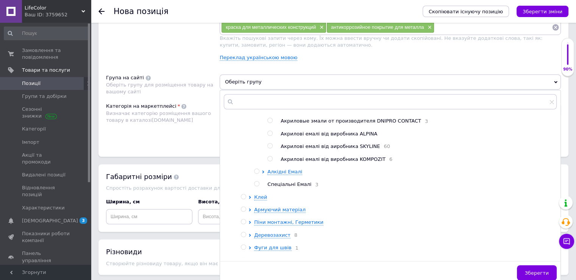
click at [270, 161] on input "radio" at bounding box center [269, 158] width 5 height 5
radio input "true"
drag, startPoint x: 542, startPoint y: 268, endPoint x: 524, endPoint y: 268, distance: 18.9
click at [542, 270] on span "Зберегти" at bounding box center [537, 273] width 24 height 6
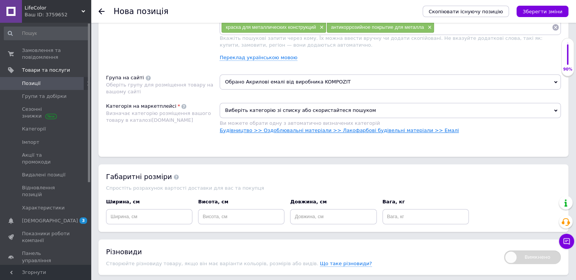
click at [312, 127] on link "Будівництво >> Оздоблювальні матеріали >> Лакофарбові будівельні матеріали >> Е…" at bounding box center [339, 130] width 239 height 6
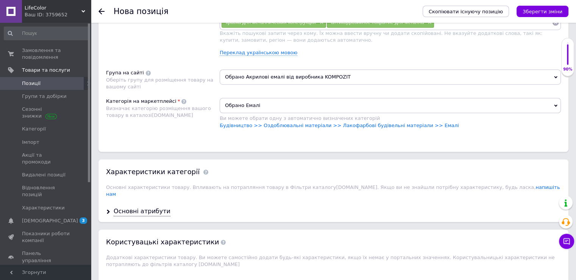
scroll to position [606, 0]
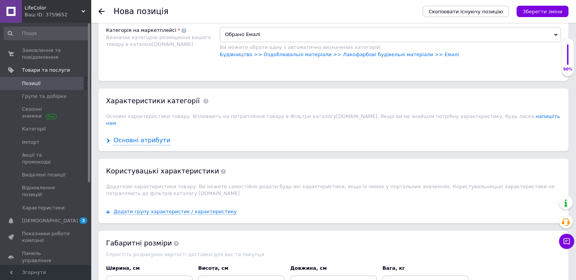
click at [143, 136] on div "Основні атрибути" at bounding box center [142, 140] width 57 height 9
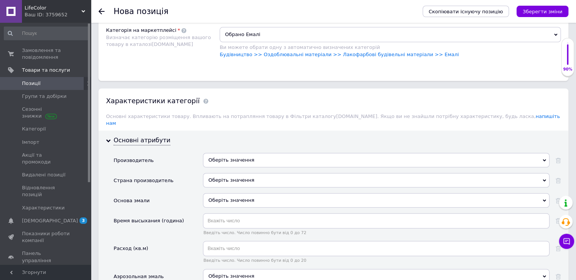
click at [223, 153] on div "Оберіть значення" at bounding box center [376, 160] width 347 height 14
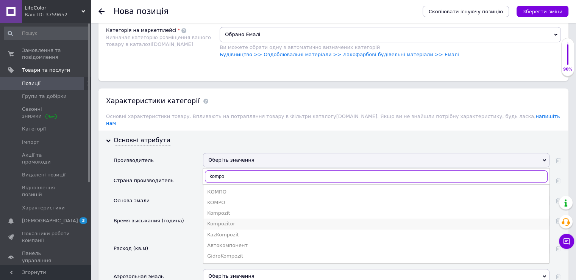
type input "kompo"
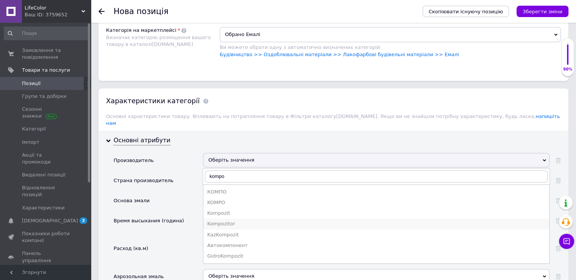
click at [241, 220] on div "Kompozitor" at bounding box center [376, 223] width 338 height 7
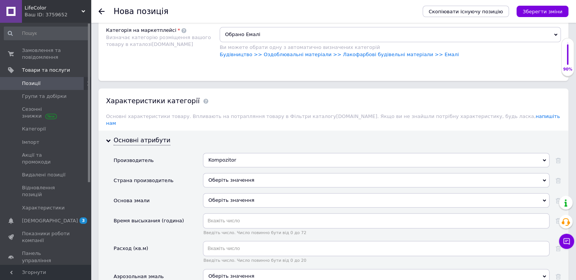
click at [230, 173] on div "Оберіть значення" at bounding box center [376, 180] width 347 height 14
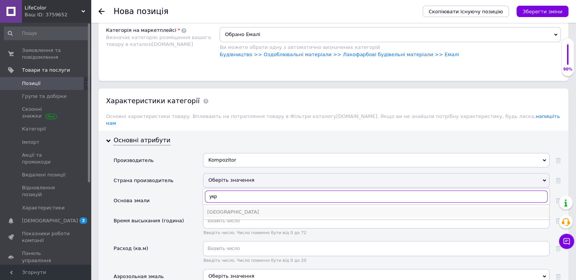
type input "укр"
click at [230, 208] on div "[GEOGRAPHIC_DATA]" at bounding box center [376, 211] width 338 height 7
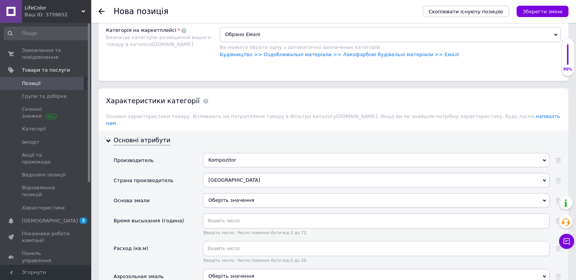
click at [227, 193] on div "Оберіть значення" at bounding box center [376, 200] width 347 height 14
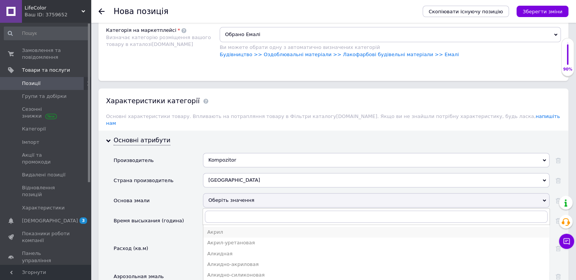
click at [252, 228] on div "Акрил" at bounding box center [376, 231] width 338 height 7
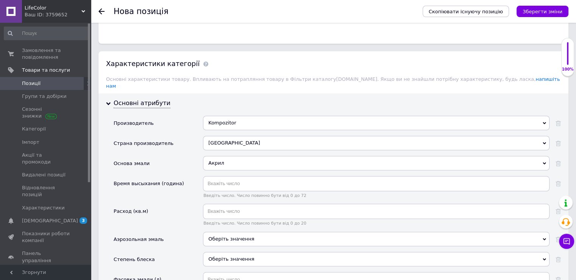
scroll to position [682, 0]
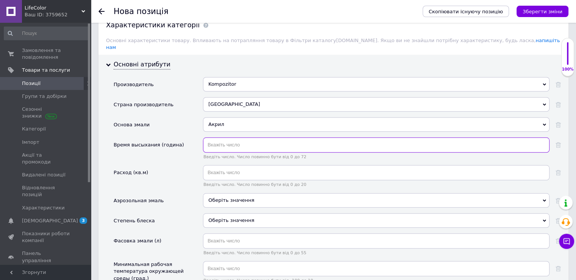
click at [214, 137] on input "text" at bounding box center [376, 144] width 347 height 15
type input "4"
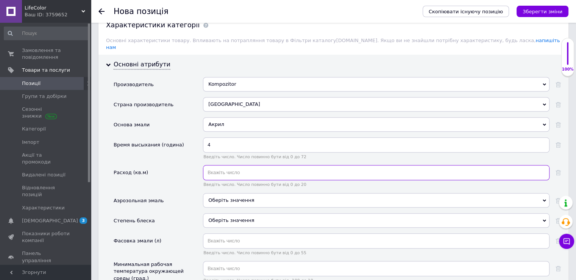
click at [229, 165] on input "text" at bounding box center [376, 172] width 347 height 15
type input "0.12"
click at [230, 213] on div "Оберіть значення" at bounding box center [376, 220] width 347 height 14
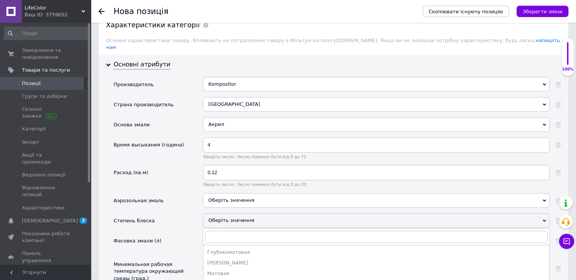
click at [219, 214] on div "Оберіть значення" at bounding box center [376, 220] width 347 height 14
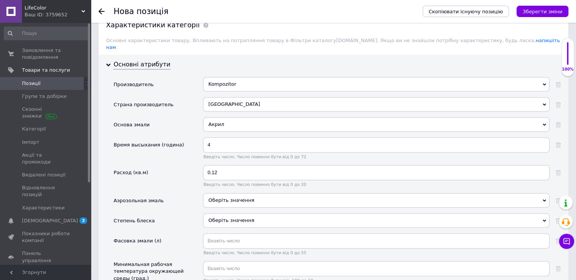
click at [218, 213] on div "Оберіть значення" at bounding box center [376, 220] width 347 height 14
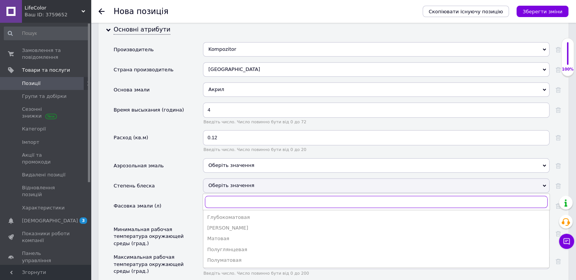
scroll to position [758, 0]
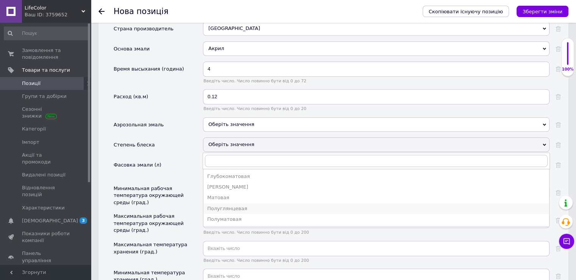
click at [229, 205] on div "Полуглянцевая" at bounding box center [376, 208] width 338 height 7
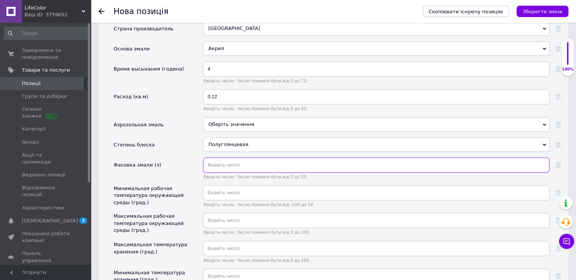
click at [226, 157] on input "text" at bounding box center [376, 164] width 347 height 15
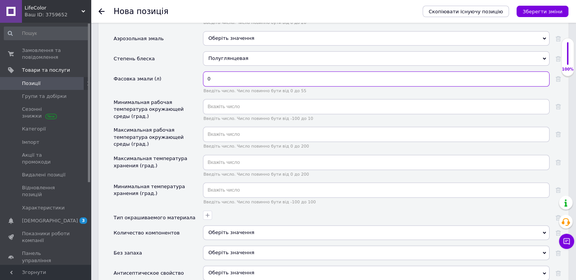
scroll to position [833, 0]
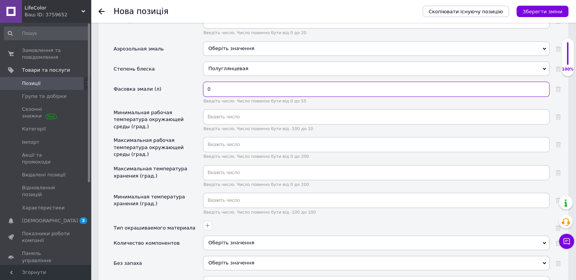
type input "0"
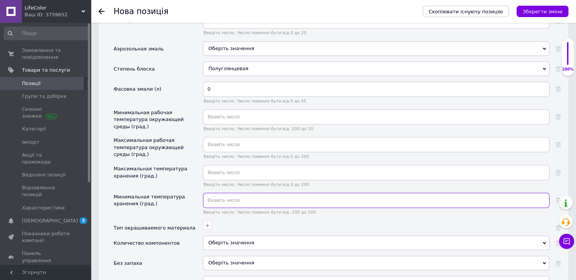
click at [245, 192] on input "text" at bounding box center [376, 199] width 347 height 15
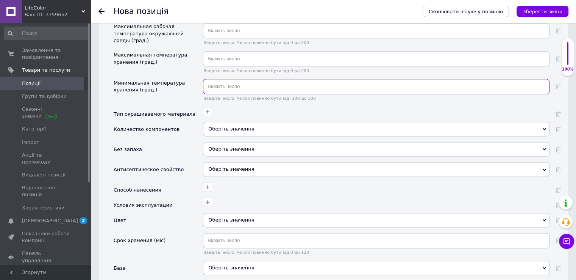
scroll to position [1099, 0]
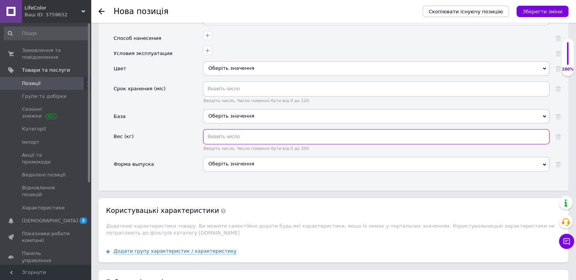
click at [222, 129] on input "text" at bounding box center [376, 136] width 347 height 15
type input "0.75"
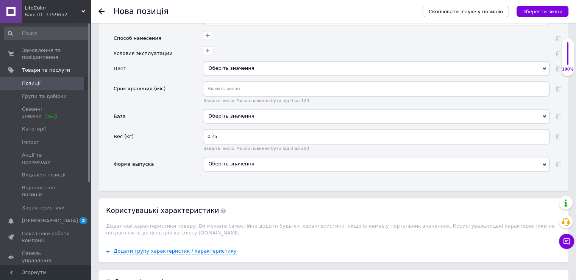
click at [234, 61] on div "Оберіть значення" at bounding box center [376, 68] width 347 height 14
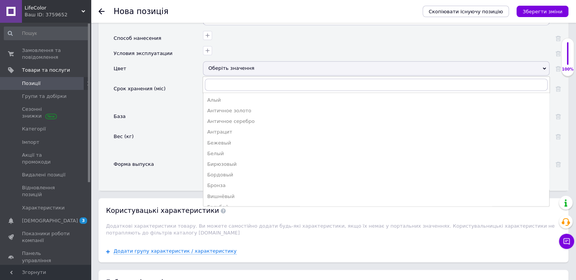
click at [185, 129] on div "Вес (кг)" at bounding box center [158, 143] width 89 height 28
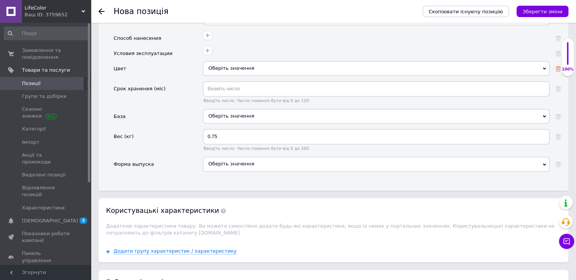
click at [557, 66] on icon at bounding box center [558, 68] width 5 height 5
click at [561, 58] on div "100%" at bounding box center [567, 57] width 13 height 38
click at [558, 66] on icon at bounding box center [558, 68] width 5 height 5
click at [543, 9] on icon "Зберегти зміни" at bounding box center [543, 12] width 40 height 6
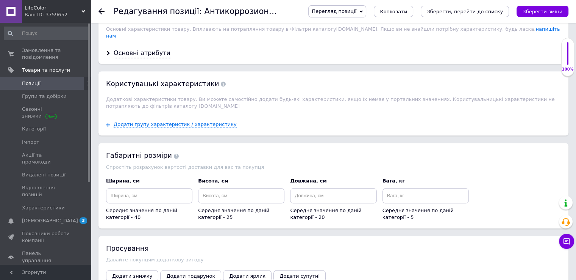
scroll to position [682, 0]
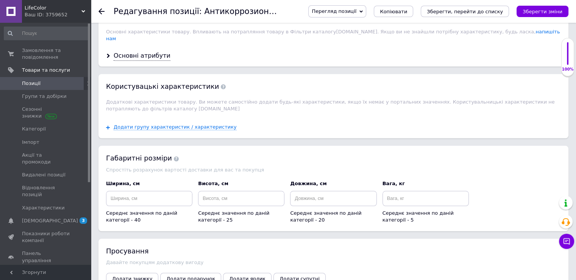
click at [136, 116] on div "Додати групу характеристик / характеристику" at bounding box center [333, 127] width 470 height 22
click at [136, 124] on span "Додати групу характеристик / характеристику" at bounding box center [175, 127] width 123 height 6
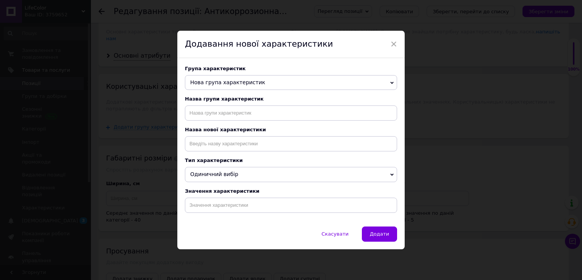
click at [221, 82] on span "Нова група характеристик" at bounding box center [227, 82] width 75 height 6
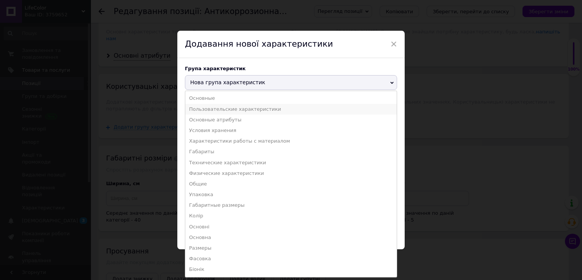
click at [222, 104] on li "Пользовательские характеристики" at bounding box center [290, 109] width 211 height 11
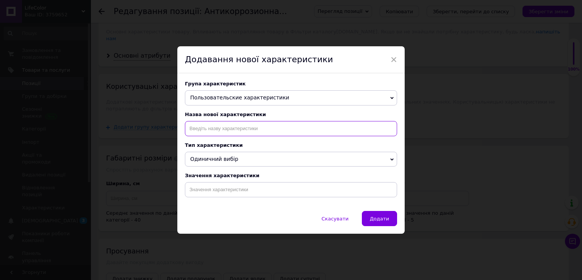
click at [219, 133] on input at bounding box center [291, 128] width 212 height 15
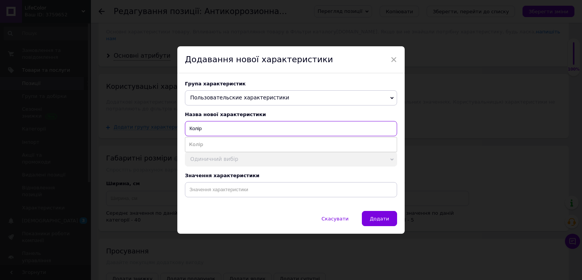
type input "Колір"
click at [224, 146] on li "Колір" at bounding box center [290, 144] width 211 height 11
click at [248, 144] on div "Тип характеристики" at bounding box center [291, 145] width 212 height 6
click at [267, 176] on div "Значення характеристики" at bounding box center [291, 175] width 212 height 6
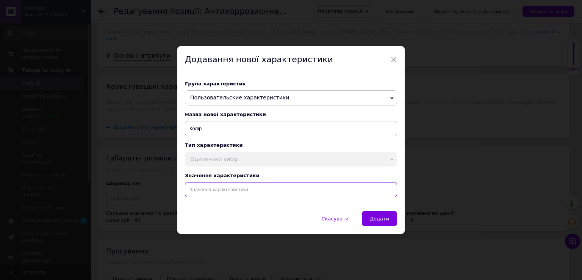
click at [214, 194] on input at bounding box center [291, 189] width 212 height 15
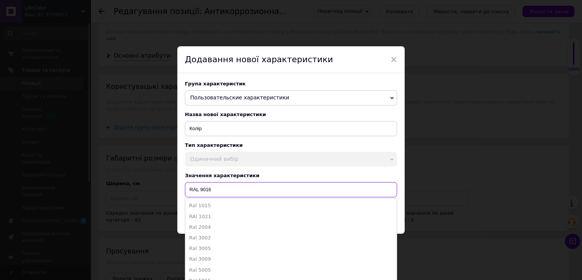
type input "RAL 9016"
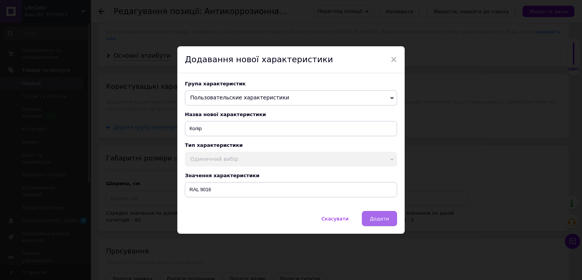
click at [387, 225] on button "Додати" at bounding box center [379, 218] width 35 height 15
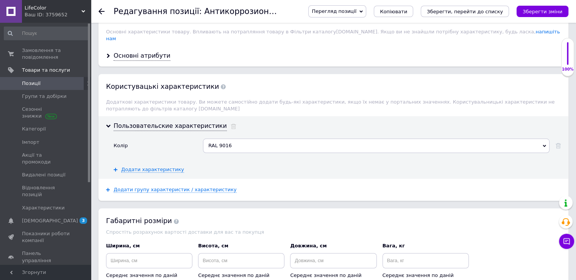
click at [538, 17] on div "Перегляд позиції Зберегти та переглянути на сайті Зберегти та переглянути на ма…" at bounding box center [430, 11] width 275 height 23
click at [537, 12] on icon "Зберегти зміни" at bounding box center [543, 12] width 40 height 6
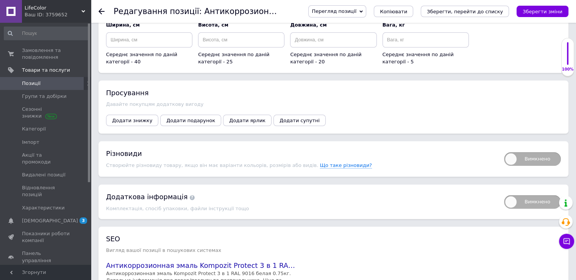
scroll to position [947, 0]
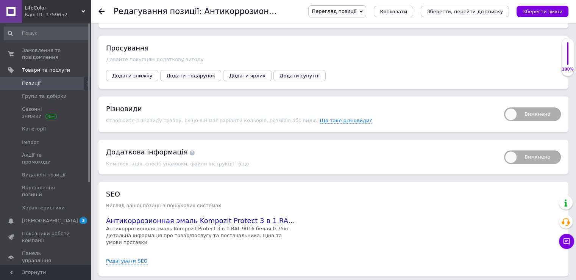
click at [518, 110] on span "Вимкнено" at bounding box center [532, 114] width 57 height 14
click at [504, 107] on input "Вимкнено" at bounding box center [501, 104] width 5 height 5
checkbox input "true"
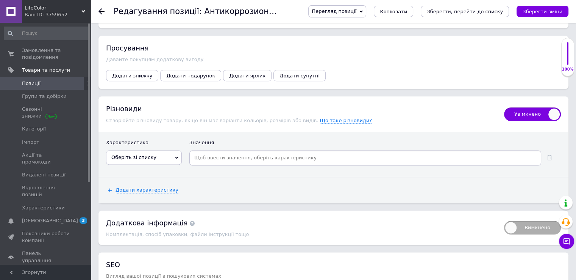
click at [156, 150] on span "Оберіть зі списку" at bounding box center [144, 157] width 76 height 14
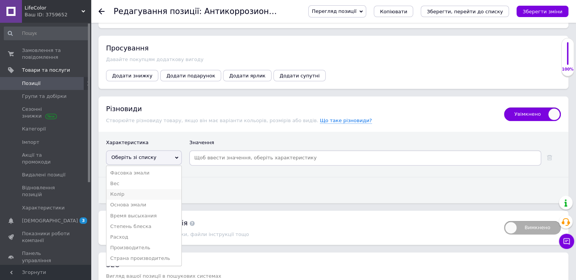
click at [152, 189] on li "Колір" at bounding box center [143, 194] width 75 height 11
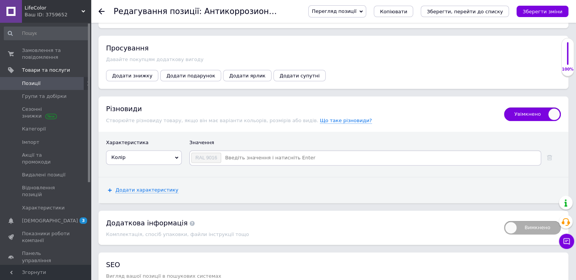
click at [234, 152] on input at bounding box center [381, 157] width 318 height 11
type input "Cshf"
type input "C"
type input "Сіра"
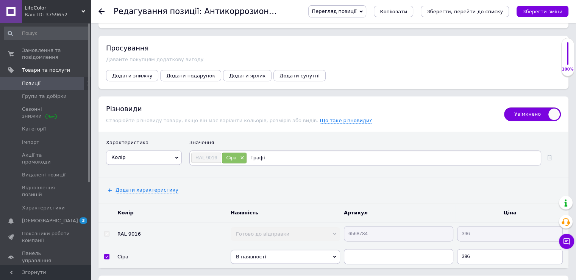
type input "Графіт"
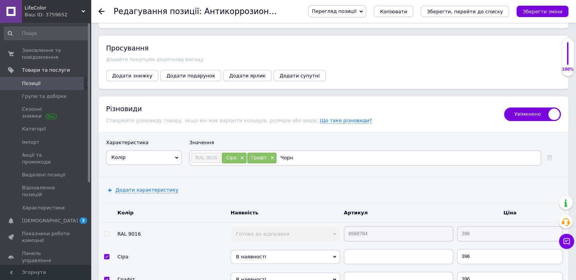
type input "Чорна"
type input "Коричневий"
type input "Синій"
type input "Зелений"
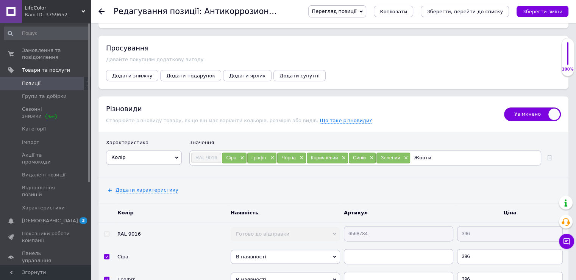
type input "Жовтий"
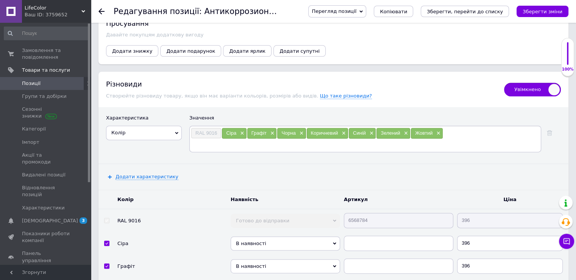
scroll to position [1023, 0]
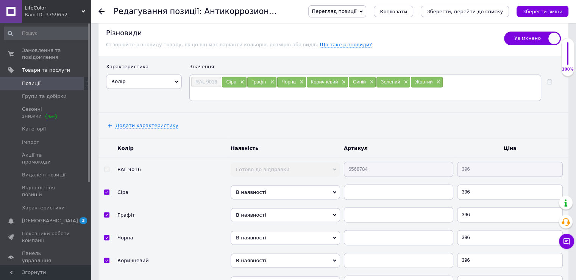
click at [294, 186] on span "В наявності" at bounding box center [285, 192] width 109 height 14
click at [295, 219] on li "Готово до відправки" at bounding box center [285, 223] width 109 height 9
click at [488, 184] on input "396" at bounding box center [510, 191] width 106 height 15
type input "325"
click at [370, 190] on input "text" at bounding box center [398, 191] width 109 height 15
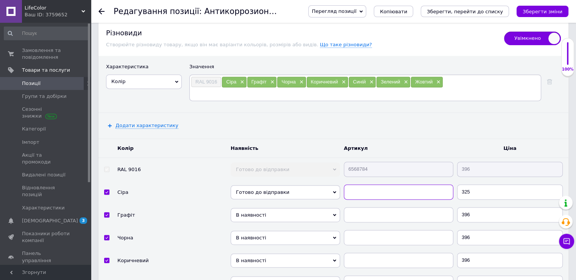
paste input "6568784"
type input "6568785"
click at [375, 207] on input "text" at bounding box center [398, 214] width 109 height 15
paste input "6568784"
type input "6568786"
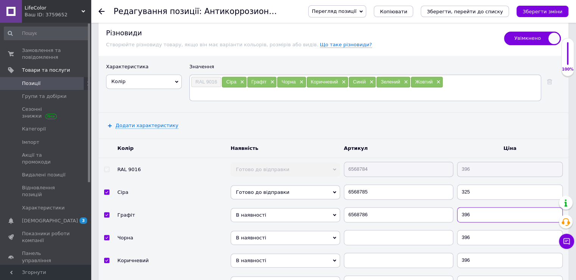
drag, startPoint x: 473, startPoint y: 209, endPoint x: 462, endPoint y: 209, distance: 11.4
click at [462, 209] on input "396" at bounding box center [510, 214] width 106 height 15
type input "323"
click at [362, 231] on input "text" at bounding box center [398, 237] width 109 height 15
paste input "6568784"
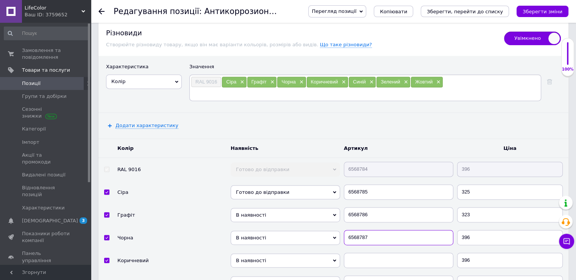
type input "6568787"
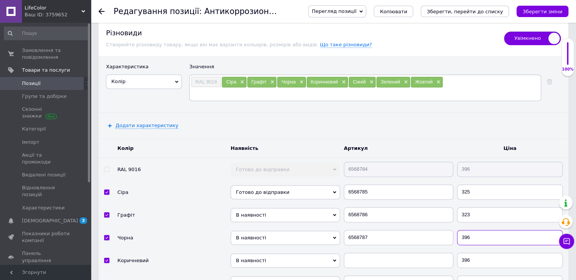
drag, startPoint x: 472, startPoint y: 228, endPoint x: 464, endPoint y: 228, distance: 7.2
click at [464, 230] on input "396" at bounding box center [510, 237] width 106 height 15
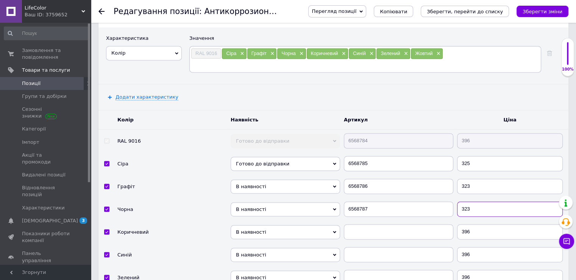
scroll to position [1174, 0]
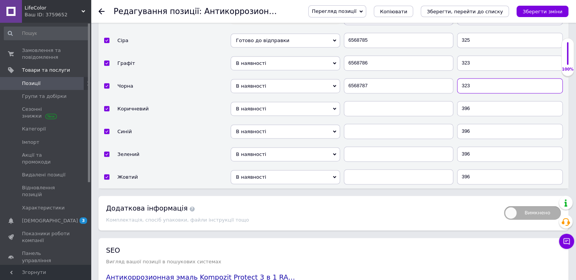
type input "323"
click at [274, 56] on span "В наявності" at bounding box center [285, 63] width 109 height 14
click at [270, 90] on li "Готово до відправки" at bounding box center [285, 94] width 109 height 9
click at [268, 81] on span "В наявності" at bounding box center [285, 86] width 109 height 14
click at [266, 113] on li "Готово до відправки" at bounding box center [285, 117] width 109 height 9
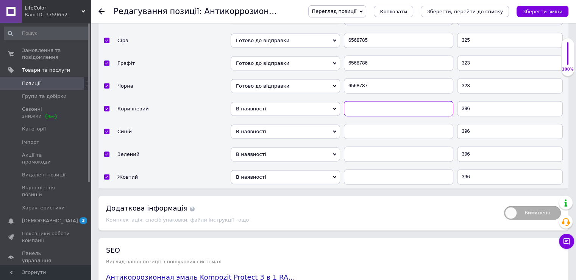
click at [372, 103] on input "text" at bounding box center [398, 108] width 109 height 15
paste input "6568784"
type input "6568788"
click at [475, 101] on input "396" at bounding box center [510, 108] width 106 height 15
type input "368"
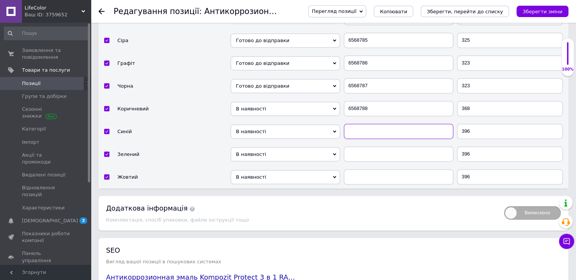
click at [385, 123] on input "text" at bounding box center [398, 130] width 109 height 15
paste input "6568784"
type input "6568789"
click at [288, 125] on span "В наявності" at bounding box center [285, 131] width 109 height 14
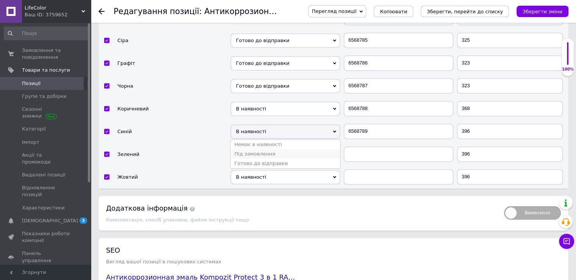
click at [283, 149] on li "Під замовлення" at bounding box center [285, 153] width 109 height 9
click at [272, 124] on span "Під замовлення" at bounding box center [285, 131] width 109 height 14
click at [273, 158] on li "Готово до відправки" at bounding box center [285, 162] width 109 height 9
click at [282, 102] on span "В наявності" at bounding box center [285, 109] width 109 height 14
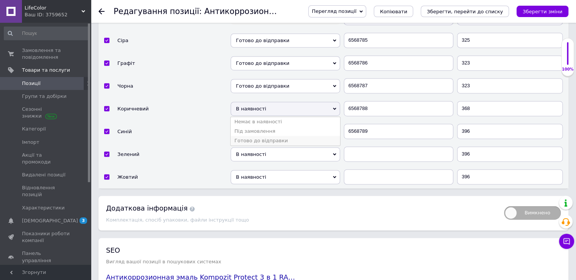
click at [279, 136] on li "Готово до відправки" at bounding box center [285, 140] width 109 height 9
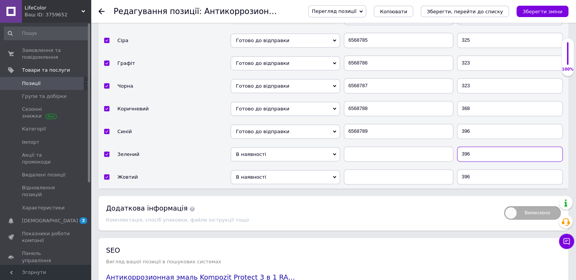
click at [475, 147] on input "396" at bounding box center [510, 153] width 106 height 15
click at [479, 125] on input "396" at bounding box center [510, 130] width 106 height 15
click at [473, 126] on input "3" at bounding box center [510, 130] width 106 height 15
click at [469, 130] on td "3" at bounding box center [511, 131] width 113 height 23
click at [467, 123] on input "3" at bounding box center [510, 130] width 106 height 15
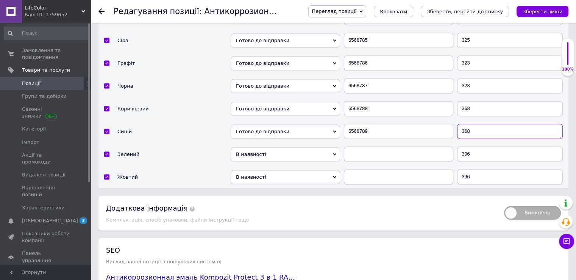
type input "368"
click at [476, 146] on input "396" at bounding box center [510, 153] width 106 height 15
type input "368"
click at [388, 147] on input "text" at bounding box center [398, 153] width 109 height 15
paste input "6568784"
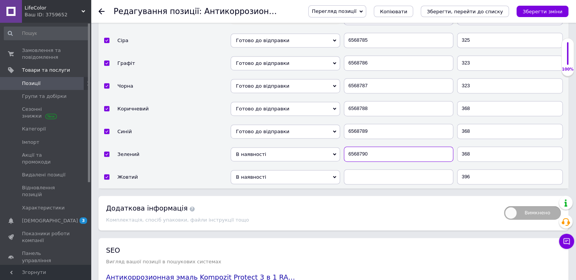
type input "6568790"
click at [281, 147] on span "В наявності" at bounding box center [285, 154] width 109 height 14
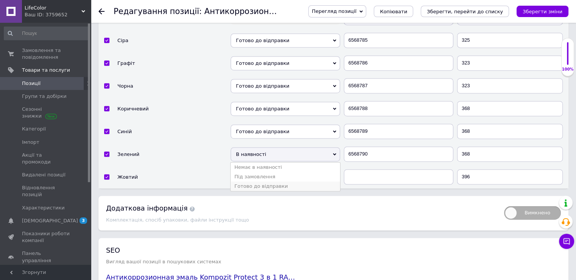
click at [273, 181] on li "Готово до відправки" at bounding box center [285, 185] width 109 height 9
click at [268, 170] on span "В наявності" at bounding box center [285, 177] width 109 height 14
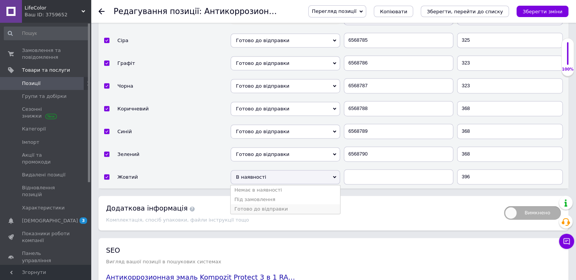
click at [274, 204] on li "Готово до відправки" at bounding box center [285, 208] width 109 height 9
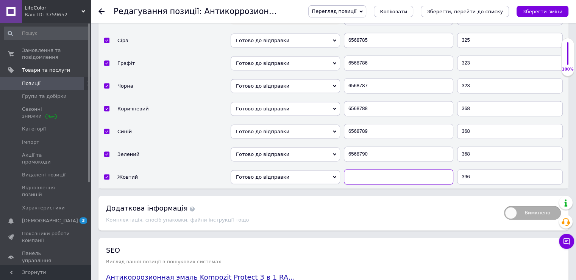
click at [377, 169] on input "text" at bounding box center [398, 176] width 109 height 15
paste input "6568784"
type input "6568791"
click at [479, 169] on input "396" at bounding box center [510, 176] width 106 height 15
type input "3"
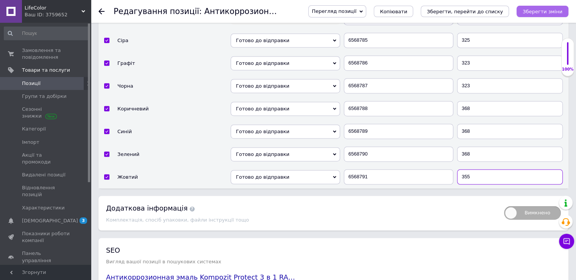
type input "355"
click at [532, 14] on icon "Зберегти зміни" at bounding box center [543, 12] width 40 height 6
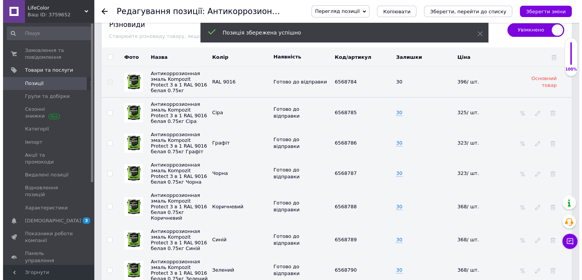
scroll to position [985, 0]
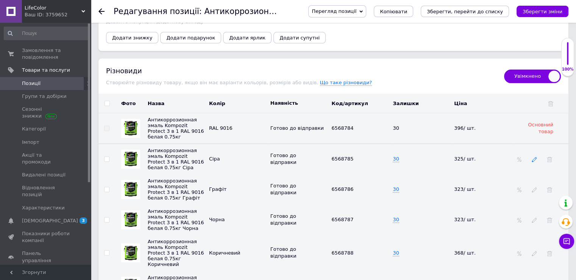
click at [534, 156] on icon at bounding box center [534, 158] width 5 height 5
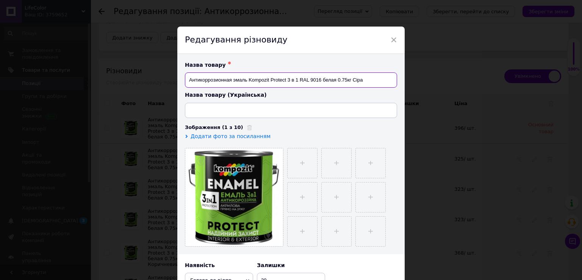
drag, startPoint x: 366, startPoint y: 79, endPoint x: 352, endPoint y: 81, distance: 13.8
click at [352, 81] on input "Антикоррозионная эмаль Kompozit Protect 3 в 1 RAL 9016 белая 0.75кг Сіра" at bounding box center [291, 79] width 212 height 15
drag, startPoint x: 334, startPoint y: 82, endPoint x: 321, endPoint y: 82, distance: 12.9
click at [321, 82] on input "Антикоррозионная эмаль Kompozit Protect 3 в 1 RAL 9016 белая 0.75кг" at bounding box center [291, 79] width 212 height 15
drag, startPoint x: 187, startPoint y: 81, endPoint x: 369, endPoint y: 84, distance: 181.9
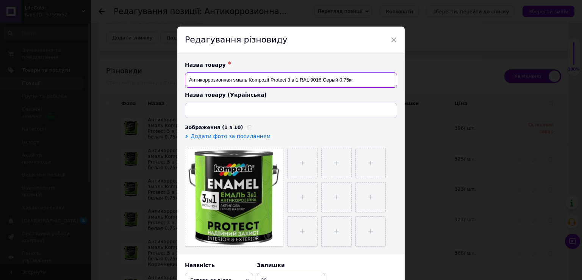
click at [369, 84] on input "Антикоррозионная эмаль Kompozit Protect 3 в 1 RAL 9016 Серый 0.75кг" at bounding box center [291, 79] width 212 height 15
type input "Антикоррозионная эмаль Kompozit Protect 3 в 1 RAL 9016 Серый 0.75кг"
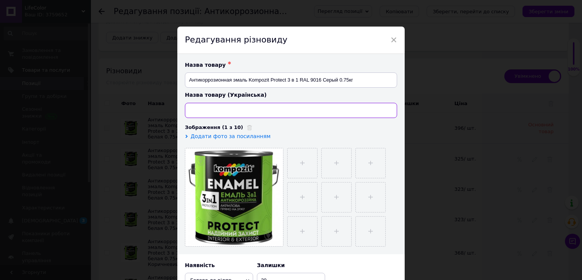
click at [204, 105] on input at bounding box center [291, 110] width 212 height 15
paste input "Антикорозійна емаль Kompozit Protect 3 в 1 RAL 9016 Сірий 0.75кг"
type input "Антикорозійна емаль Kompozit Protect 3 в 1 RAL 9016 Сірий 0.75кг"
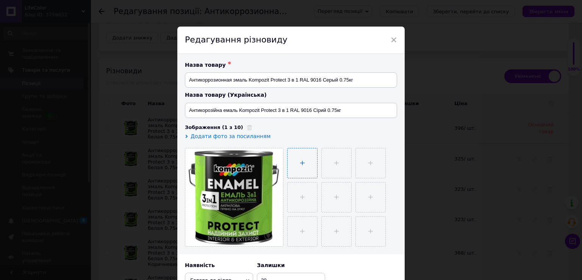
click at [311, 161] on input "file" at bounding box center [303, 163] width 30 height 30
type input "C:\fakepath\2.png"
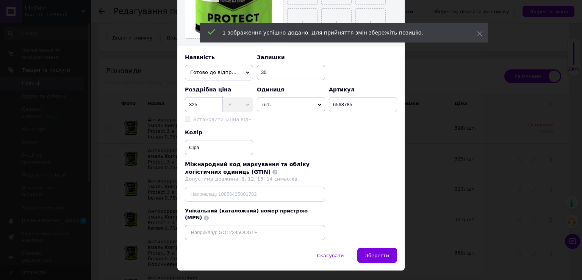
scroll to position [217, 0]
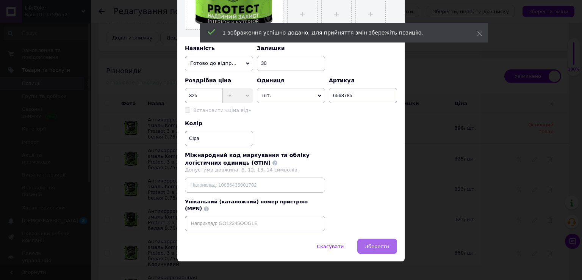
click at [377, 243] on span "Зберегти" at bounding box center [377, 246] width 24 height 6
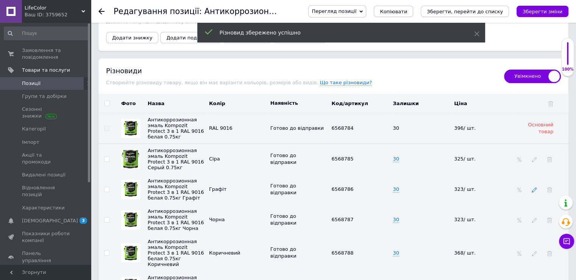
click at [534, 189] on icon at bounding box center [534, 189] width 5 height 5
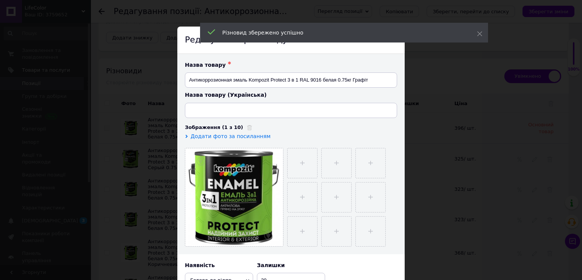
type input "Антикорозійна емаль Kompozit Protect 3 в 1 RAL 9016 біла 0.75кг"
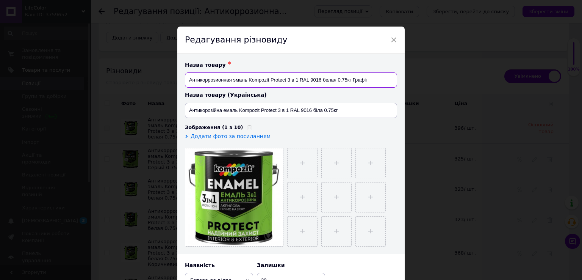
drag, startPoint x: 369, startPoint y: 84, endPoint x: 352, endPoint y: 83, distance: 17.8
click at [352, 83] on input "Антикоррозионная эмаль Kompozit Protect 3 в 1 RAL 9016 белая 0.75кг Графіт" at bounding box center [291, 79] width 212 height 15
drag, startPoint x: 335, startPoint y: 82, endPoint x: 324, endPoint y: 73, distance: 14.3
click at [322, 79] on input "Антикоррозионная эмаль Kompozit Protect 3 в 1 RAL 9016 белая 0.75кг" at bounding box center [291, 79] width 212 height 15
type input "Антикоррозионная эмаль Kompozit Protect 3 в 1 RAL 9016 Графит 0.75кг"
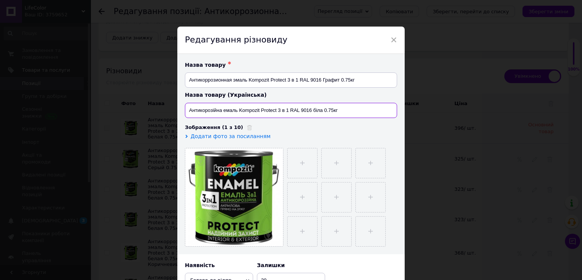
drag, startPoint x: 322, startPoint y: 113, endPoint x: 318, endPoint y: 106, distance: 7.5
click at [314, 111] on input "Антикорозійна емаль Kompozit Protect 3 в 1 RAL 9016 біла 0.75кг" at bounding box center [291, 110] width 212 height 15
type input "Антикорозійна емаль Kompozit Protect 3 в 1 RAL 9016 бГрафіт 0.75кг"
click at [302, 161] on input "file" at bounding box center [303, 163] width 30 height 30
type input "C:\fakepath\2.png"
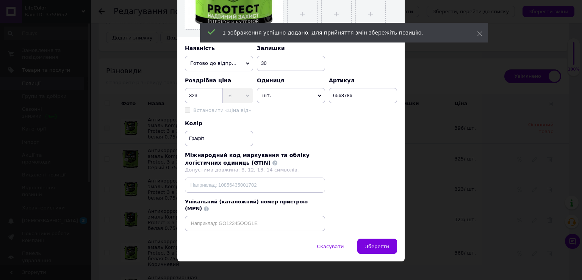
click at [383, 243] on span "Зберегти" at bounding box center [377, 246] width 24 height 6
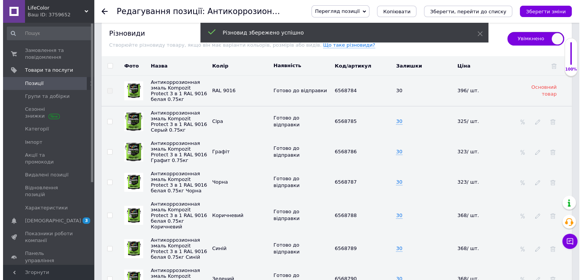
scroll to position [1023, 0]
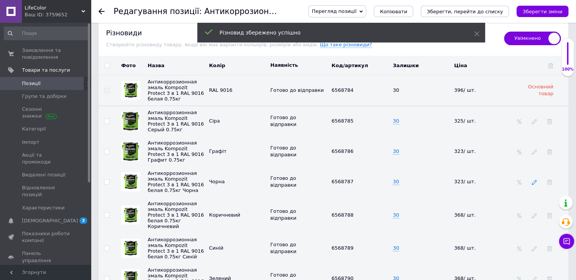
click at [533, 184] on icon at bounding box center [534, 181] width 5 height 5
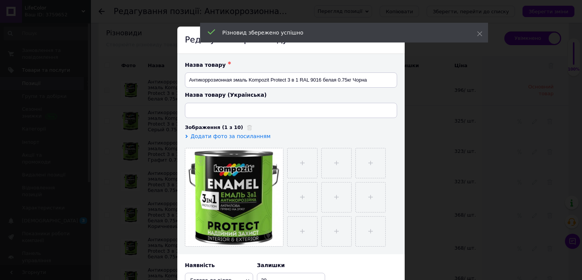
type input "Антикорозійна емаль Kompozit Protect 3 в 1 RAL 9016 біла 0.75кг"
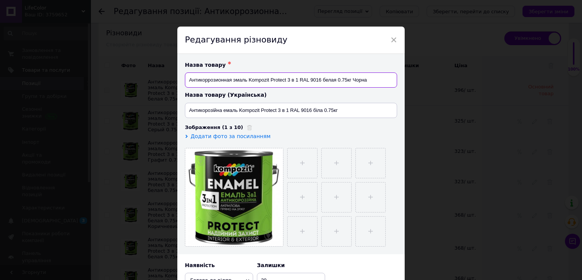
drag, startPoint x: 366, startPoint y: 78, endPoint x: 352, endPoint y: 80, distance: 14.1
click at [352, 80] on input "Антикоррозионная эмаль Kompozit Protect 3 в 1 RAL 9016 белая 0.75кг Чорна" at bounding box center [291, 79] width 212 height 15
drag, startPoint x: 335, startPoint y: 81, endPoint x: 317, endPoint y: 77, distance: 19.1
click at [321, 82] on input "Антикоррозионная эмаль Kompozit Protect 3 в 1 RAL 9016 белая 0.75кг" at bounding box center [291, 79] width 212 height 15
type input "Антикоррозионная эмаль Kompozit Protect 3 в 1 RAL 9016 Чорна 0.75кг"
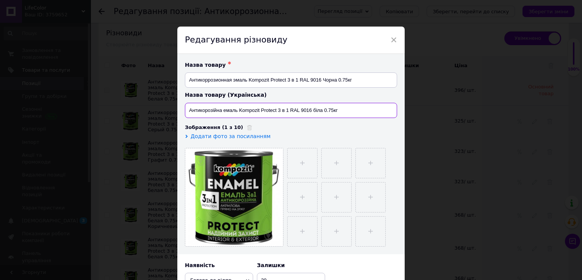
click at [321, 108] on input "Антикорозійна емаль Kompozit Protect 3 в 1 RAL 9016 біла 0.75кг" at bounding box center [291, 110] width 212 height 15
type input "Антикорозійна емаль Kompozit Protect 3 в 1 RAL 9016 Чорна 0.75кг"
click at [301, 164] on input "file" at bounding box center [303, 163] width 30 height 30
type input "C:\fakepath\2.png"
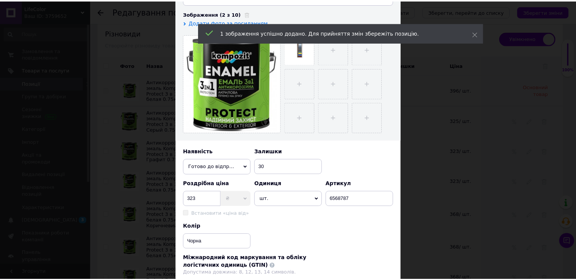
scroll to position [217, 0]
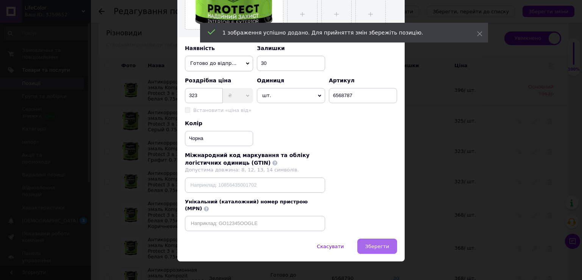
click at [373, 243] on span "Зберегти" at bounding box center [377, 246] width 24 height 6
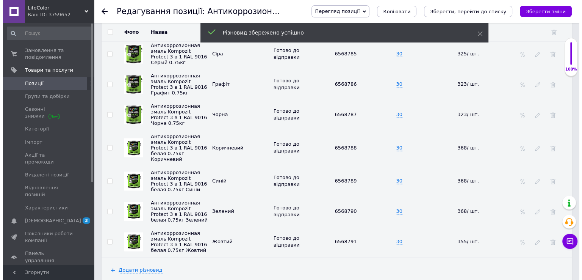
scroll to position [1099, 0]
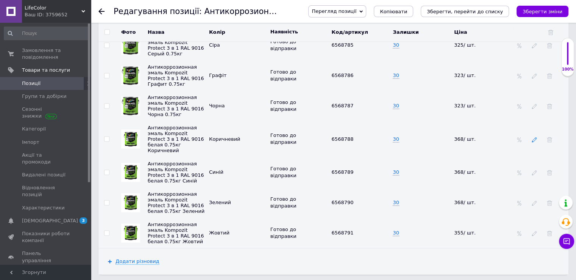
click at [532, 141] on icon at bounding box center [534, 139] width 5 height 5
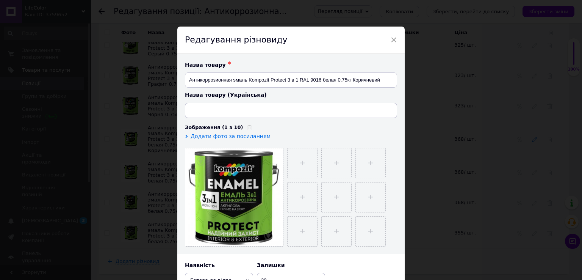
type input "Антикорозійна емаль Kompozit Protect 3 в 1 RAL 9016 біла 0.75кг"
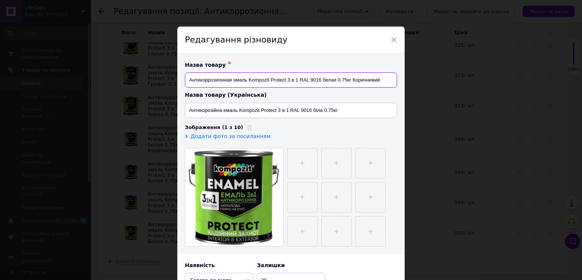
drag, startPoint x: 378, startPoint y: 81, endPoint x: 353, endPoint y: 81, distance: 25.0
click at [353, 81] on input "Антикоррозионная эмаль Kompozit Protect 3 в 1 RAL 9016 белая 0.75кг Коричневий" at bounding box center [291, 79] width 212 height 15
drag, startPoint x: 335, startPoint y: 81, endPoint x: 320, endPoint y: 76, distance: 15.2
click at [321, 83] on input "Антикоррозионная эмаль Kompozit Protect 3 в 1 RAL 9016 белая 0.75кг" at bounding box center [291, 79] width 212 height 15
type input "Антикоррозионная эмаль Kompozit Protect 3 в 1 RAL 9016 Коричневий 0.75кг"
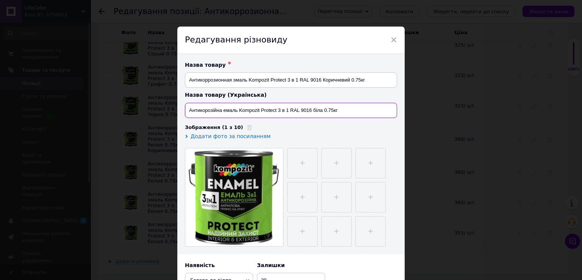
drag, startPoint x: 321, startPoint y: 111, endPoint x: 313, endPoint y: 109, distance: 8.1
click at [312, 109] on input "Антикорозійна емаль Kompozit Protect 3 в 1 RAL 9016 біла 0.75кг" at bounding box center [291, 110] width 212 height 15
type input "Антикорозійна емаль Kompozit Protect 3 в 1 RAL 9016 Коричневий 0.75кг"
click at [311, 165] on input "file" at bounding box center [303, 163] width 30 height 30
type input "C:\fakepath\2.png"
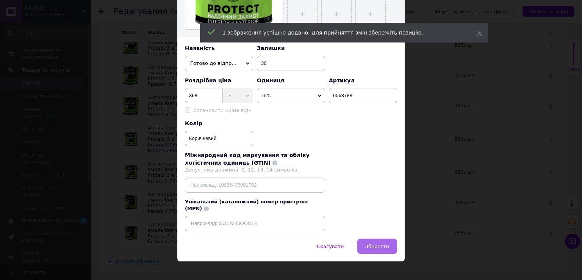
scroll to position [217, 0]
click at [377, 243] on button "Зберегти" at bounding box center [377, 245] width 40 height 15
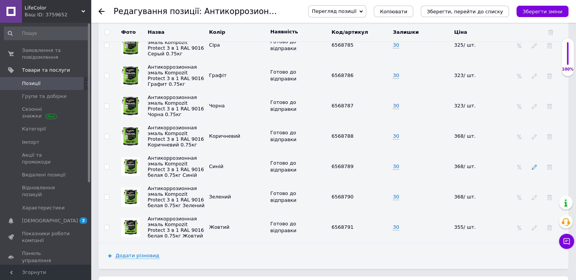
click at [533, 169] on icon at bounding box center [534, 166] width 5 height 5
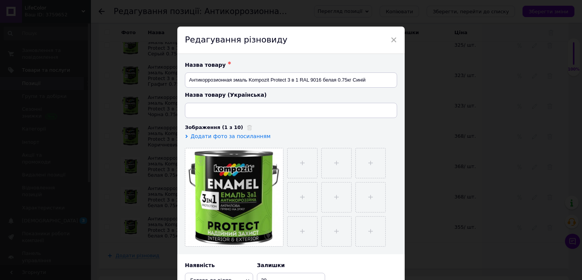
type input "Антикорозійна емаль Kompozit Protect 3 в 1 RAL 9016 біла 0.75кг"
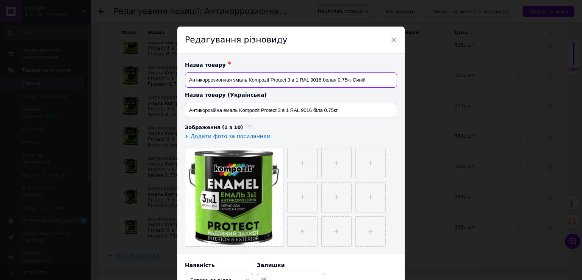
drag, startPoint x: 365, startPoint y: 83, endPoint x: 352, endPoint y: 83, distance: 12.9
click at [352, 83] on input "Антикоррозионная эмаль Kompozit Protect 3 в 1 RAL 9016 белая 0.75кг Синій" at bounding box center [291, 79] width 212 height 15
drag, startPoint x: 334, startPoint y: 82, endPoint x: 321, endPoint y: 78, distance: 14.3
click at [322, 82] on input "Антикоррозионная эмаль Kompozit Protect 3 в 1 RAL 9016 белая 0.75кг" at bounding box center [291, 79] width 212 height 15
type input "Антикоррозионная эмаль Kompozit Protect 3 в 1 RAL 9016 Синий 0.75кг"
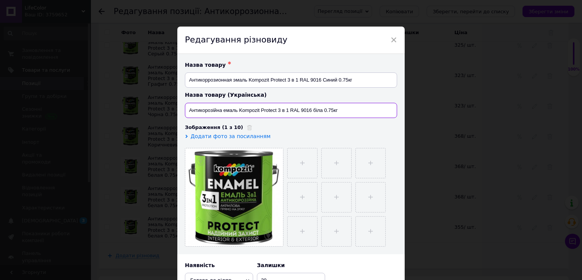
drag, startPoint x: 321, startPoint y: 111, endPoint x: 312, endPoint y: 107, distance: 10.0
click at [312, 111] on input "Антикорозійна емаль Kompozit Protect 3 в 1 RAL 9016 біла 0.75кг" at bounding box center [291, 110] width 212 height 15
type input "Антикорозійна емаль Kompozit Protect 3 в 1 RAL 9016 Синій 0.75кг"
click at [299, 167] on input "file" at bounding box center [303, 163] width 30 height 30
type input "C:\fakepath\2.png"
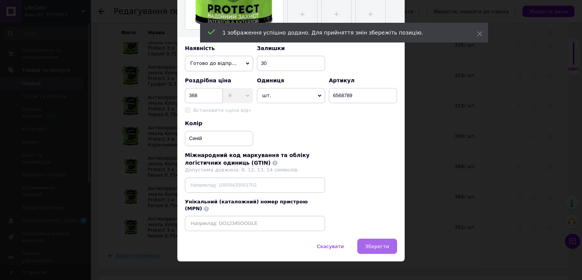
click at [376, 238] on button "Зберегти" at bounding box center [377, 245] width 40 height 15
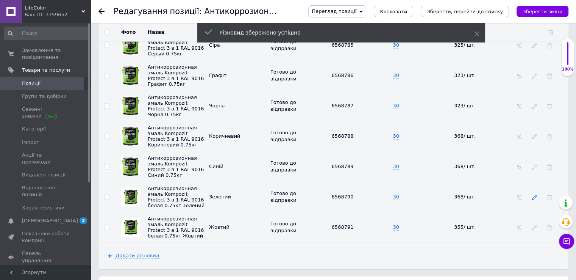
click at [534, 200] on use at bounding box center [534, 197] width 5 height 5
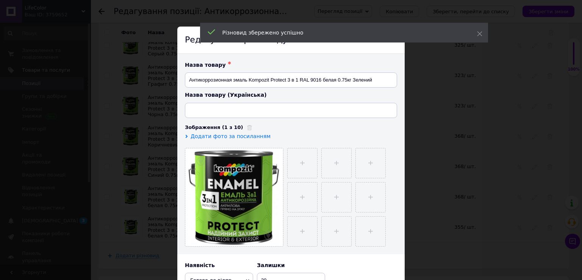
type input "Антикорозійна емаль Kompozit Protect 3 в 1 RAL 9016 біла 0.75кг"
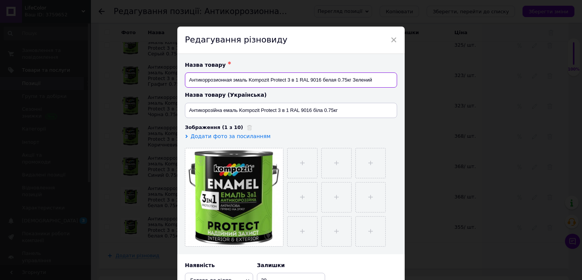
drag, startPoint x: 359, startPoint y: 81, endPoint x: 351, endPoint y: 82, distance: 8.0
click at [351, 82] on input "Антикоррозионная эмаль Kompozit Protect 3 в 1 RAL 9016 белая 0.75кг Зелений" at bounding box center [291, 79] width 212 height 15
drag, startPoint x: 334, startPoint y: 80, endPoint x: 322, endPoint y: 70, distance: 15.6
click at [321, 78] on input "Антикоррозионная эмаль Kompozit Protect 3 в 1 RAL 9016 белая 0.75кг" at bounding box center [291, 79] width 212 height 15
type input "Антикоррозионная эмаль Kompozit Protect 3 в 1 RAL 9016 Зеленый 0.75кг"
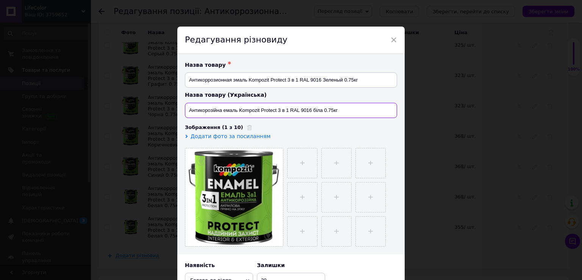
drag, startPoint x: 321, startPoint y: 113, endPoint x: 312, endPoint y: 105, distance: 11.6
click at [312, 111] on input "Антикорозійна емаль Kompozit Protect 3 в 1 RAL 9016 біла 0.75кг" at bounding box center [291, 110] width 212 height 15
type input "Антикорозійна емаль Kompozit Protect 3 в 1 RAL 9016 Зелений 0.75кг"
click at [297, 172] on input "file" at bounding box center [303, 163] width 30 height 30
type input "C:\fakepath\2.png"
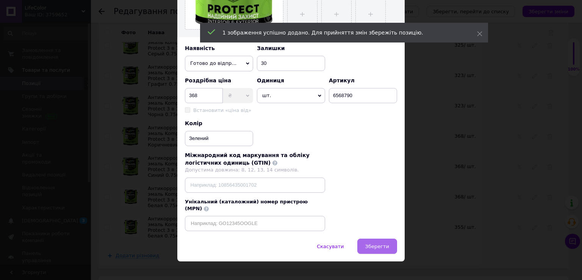
click at [377, 243] on span "Зберегти" at bounding box center [377, 246] width 24 height 6
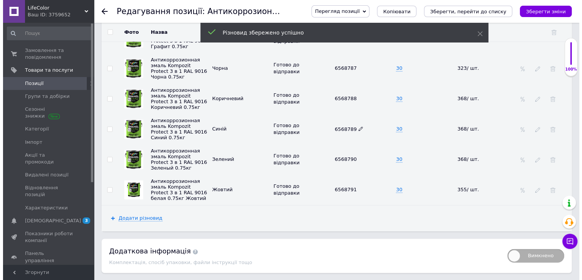
scroll to position [1174, 0]
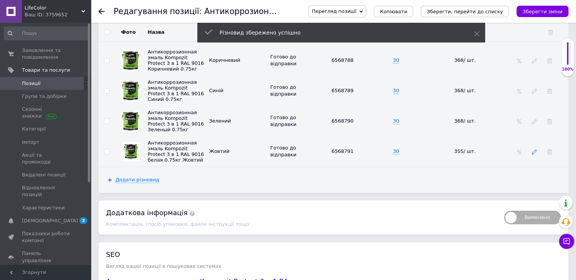
click at [536, 154] on icon at bounding box center [534, 151] width 5 height 5
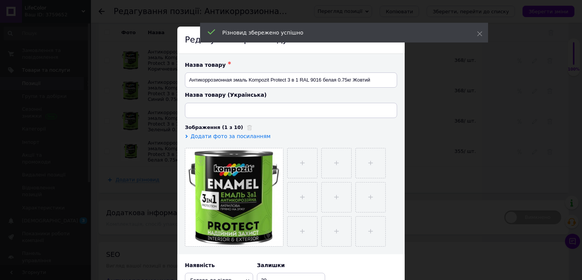
type input "Антикорозійна емаль Kompozit Protect 3 в 1 RAL 9016 біла 0.75кг"
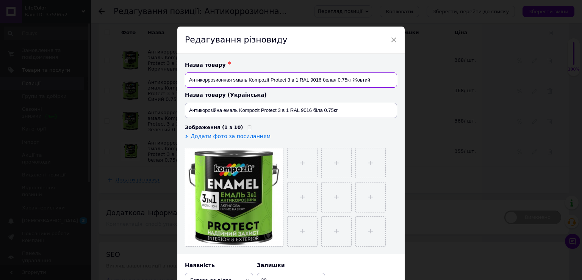
drag, startPoint x: 370, startPoint y: 83, endPoint x: 353, endPoint y: 83, distance: 17.4
click at [353, 83] on input "Антикоррозионная эмаль Kompozit Protect 3 в 1 RAL 9016 белая 0.75кг Жовтий" at bounding box center [291, 79] width 212 height 15
drag, startPoint x: 335, startPoint y: 81, endPoint x: 321, endPoint y: 82, distance: 14.1
click at [321, 82] on input "Антикоррозионная эмаль Kompozit Protect 3 в 1 RAL 9016 белая 0.75кг" at bounding box center [291, 79] width 212 height 15
type input "Антикоррозионная эмаль Kompozit Protect 3 в 1 RAL 9016 Желтый 0.75кг"
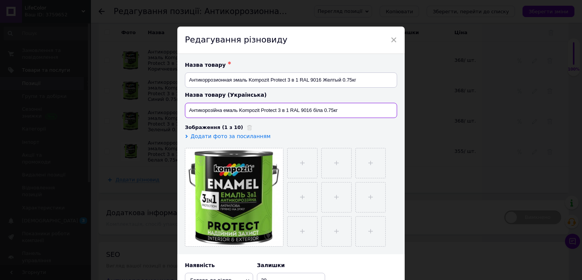
drag, startPoint x: 321, startPoint y: 111, endPoint x: 312, endPoint y: 113, distance: 9.7
click at [312, 113] on input "Антикорозійна емаль Kompozit Protect 3 в 1 RAL 9016 біла 0.75кг" at bounding box center [291, 110] width 212 height 15
type input "Антикорозійна емаль Kompozit Protect 3 в 1 RAL 9016 Жовтий 0.75кг"
click at [308, 159] on input "file" at bounding box center [303, 163] width 30 height 30
type input "C:\fakepath\2.png"
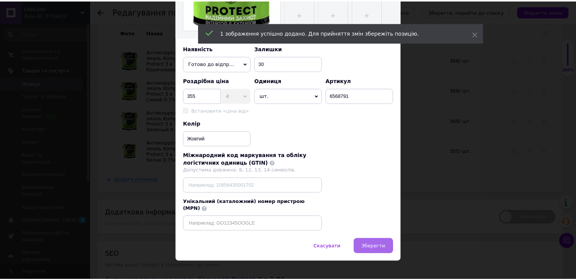
scroll to position [217, 0]
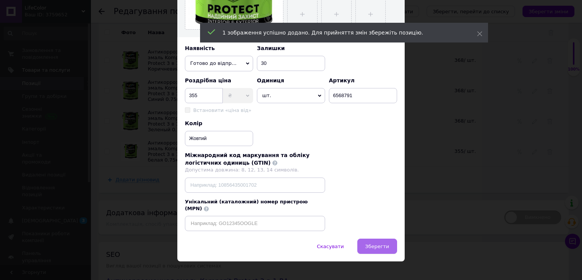
click at [382, 243] on span "Зберегти" at bounding box center [377, 246] width 24 height 6
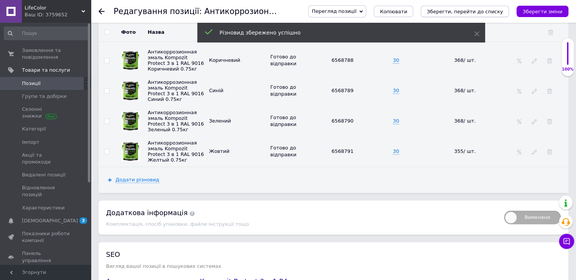
click at [483, 13] on icon "Зберегти, перейти до списку" at bounding box center [465, 12] width 76 height 6
